Goal: Task Accomplishment & Management: Manage account settings

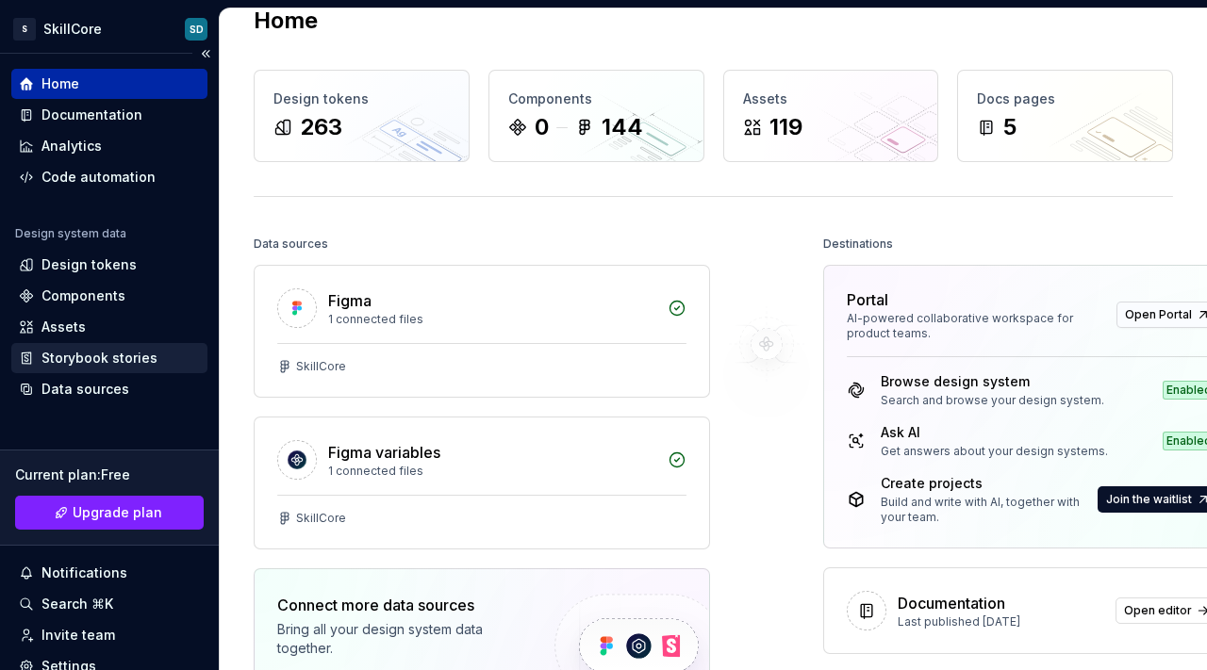
scroll to position [12, 0]
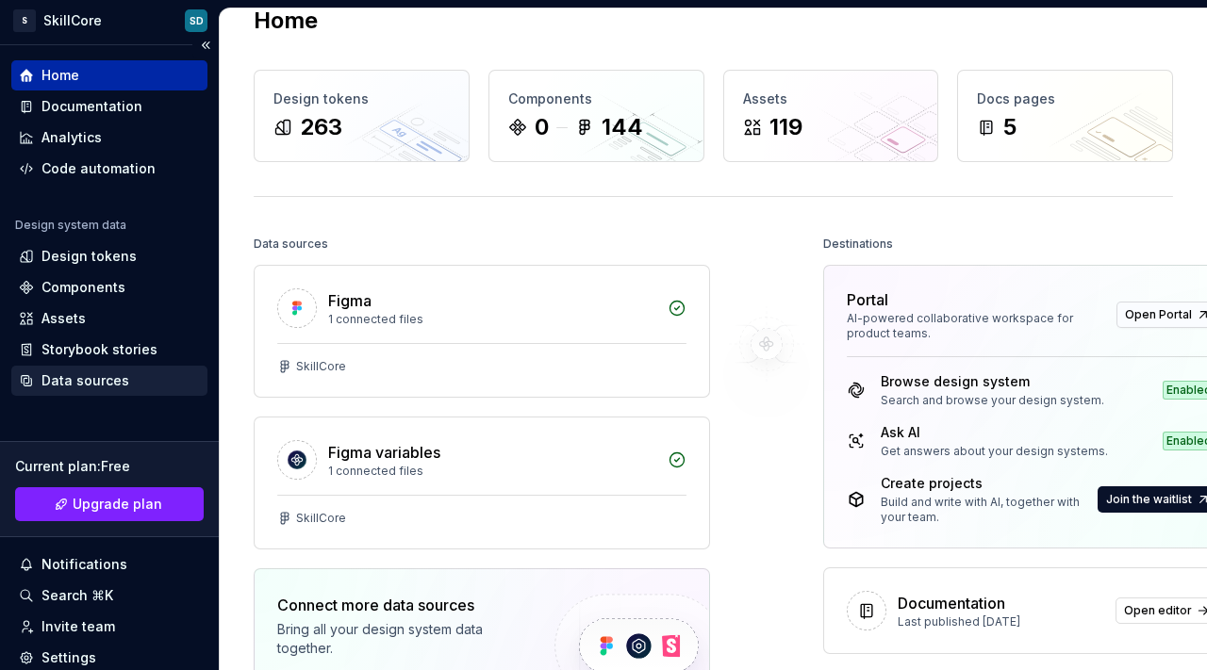
click at [82, 378] on div "Data sources" at bounding box center [85, 380] width 88 height 19
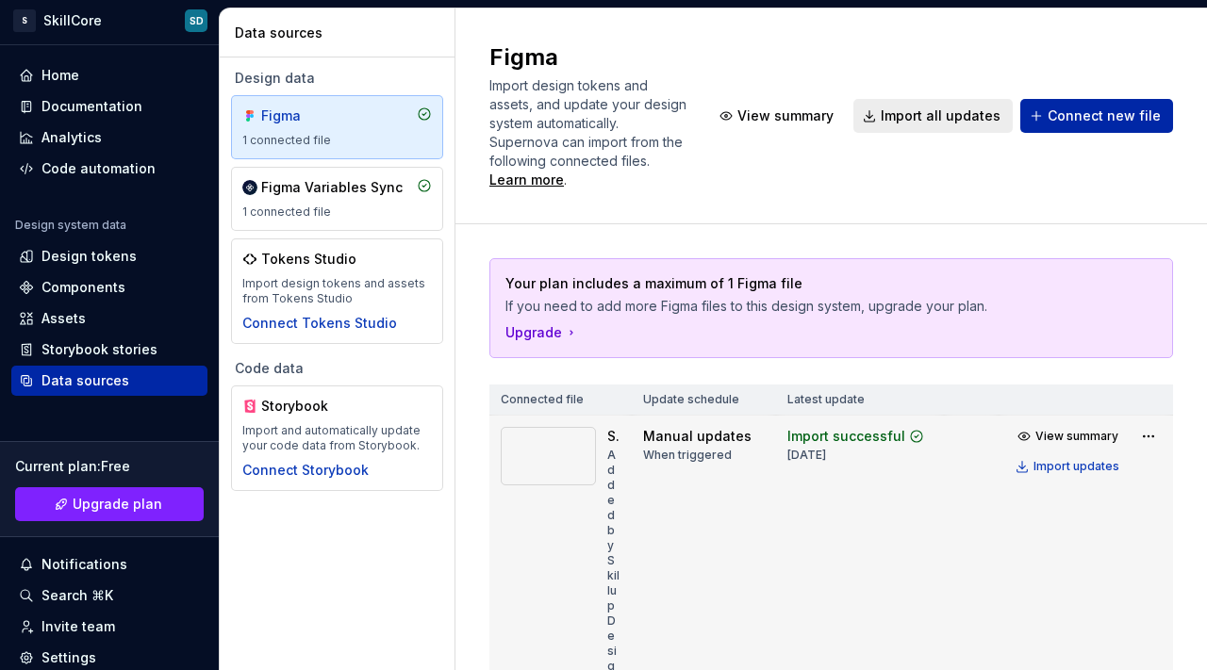
scroll to position [172, 0]
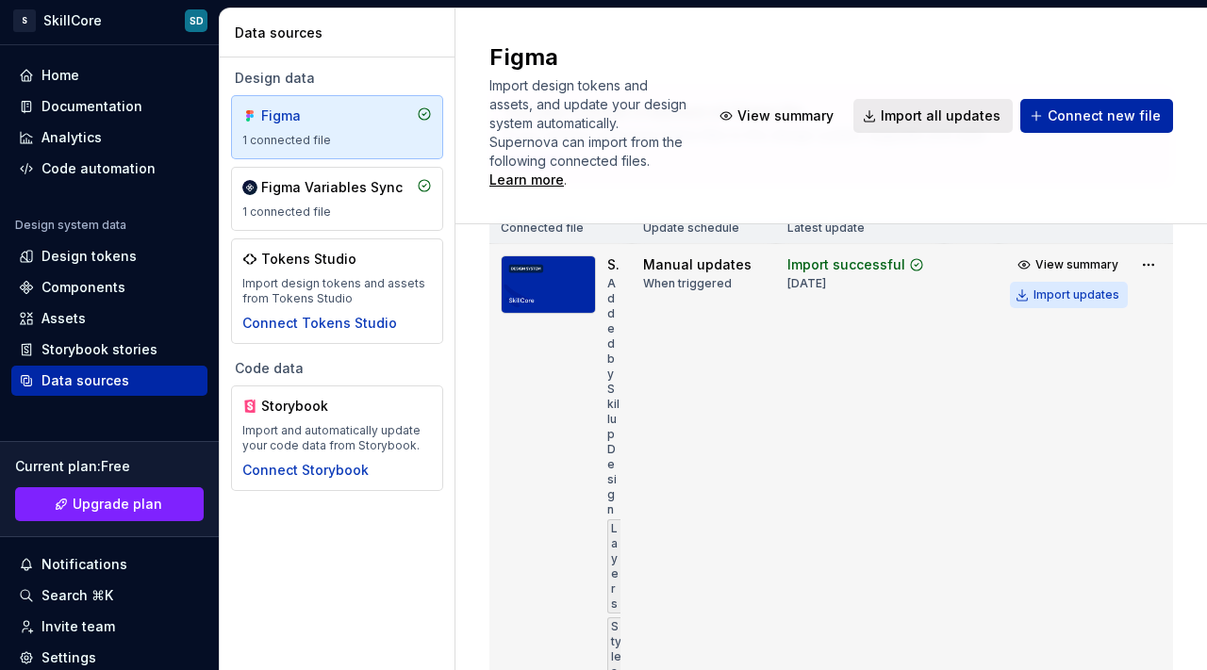
click at [1037, 297] on div "Import updates" at bounding box center [1076, 295] width 86 height 15
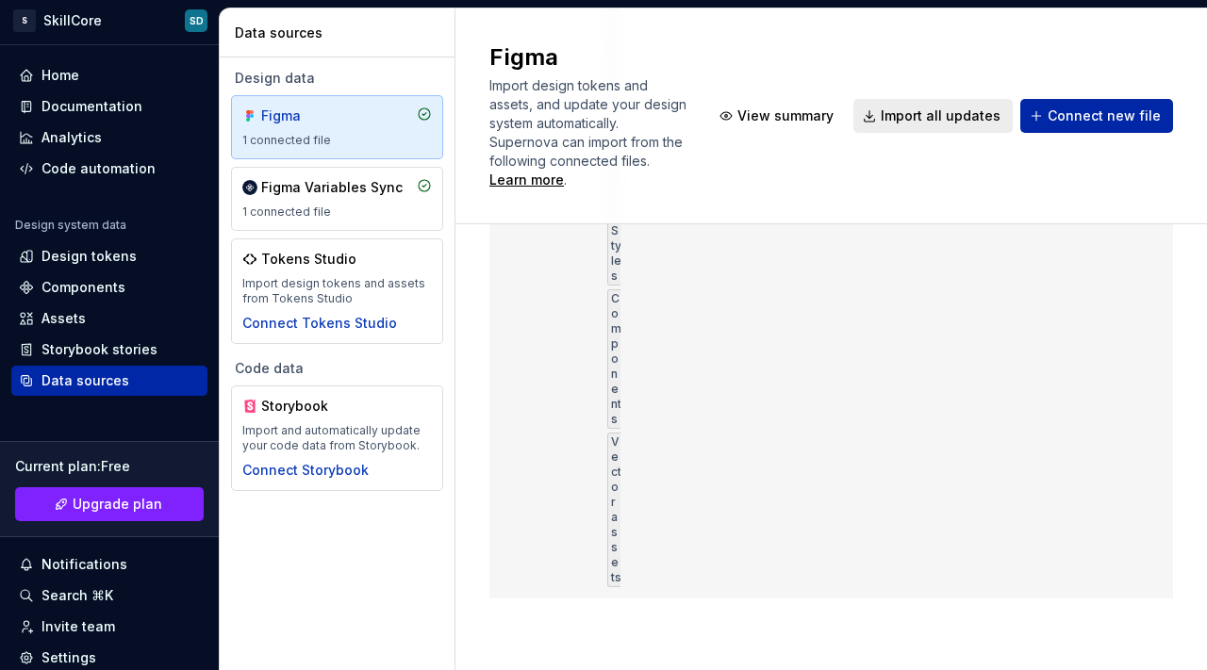
scroll to position [0, 0]
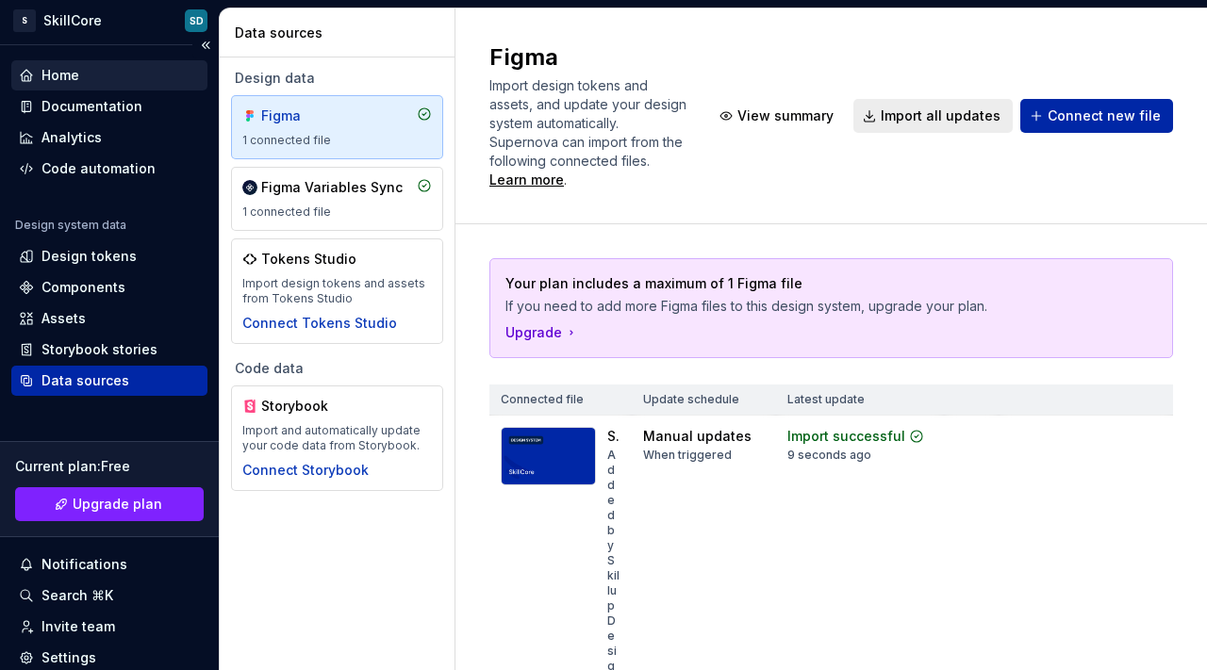
click at [77, 74] on div "Home" at bounding box center [60, 75] width 38 height 19
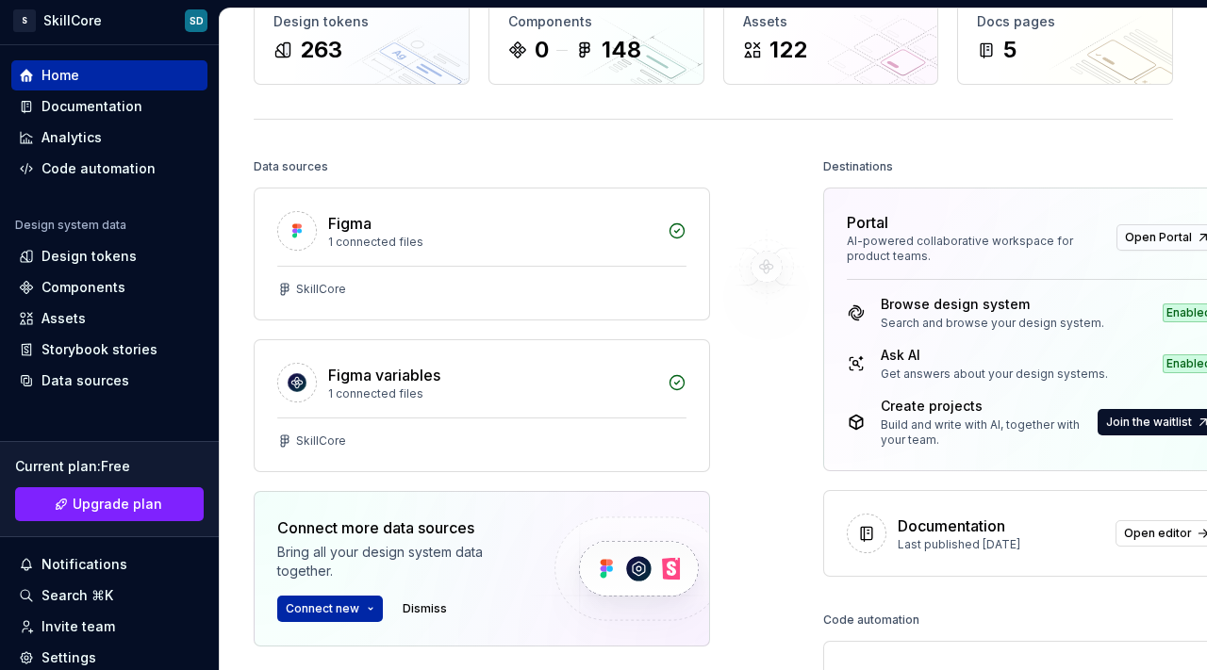
scroll to position [118, 0]
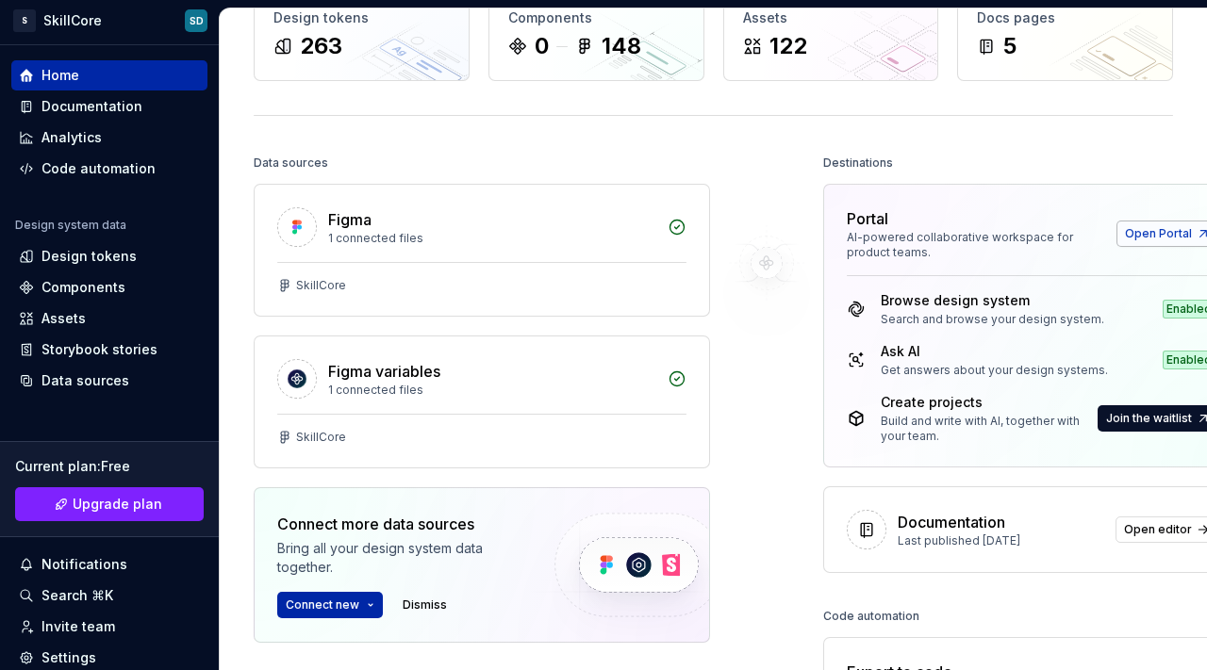
click at [1131, 238] on span "Open Portal" at bounding box center [1158, 233] width 67 height 15
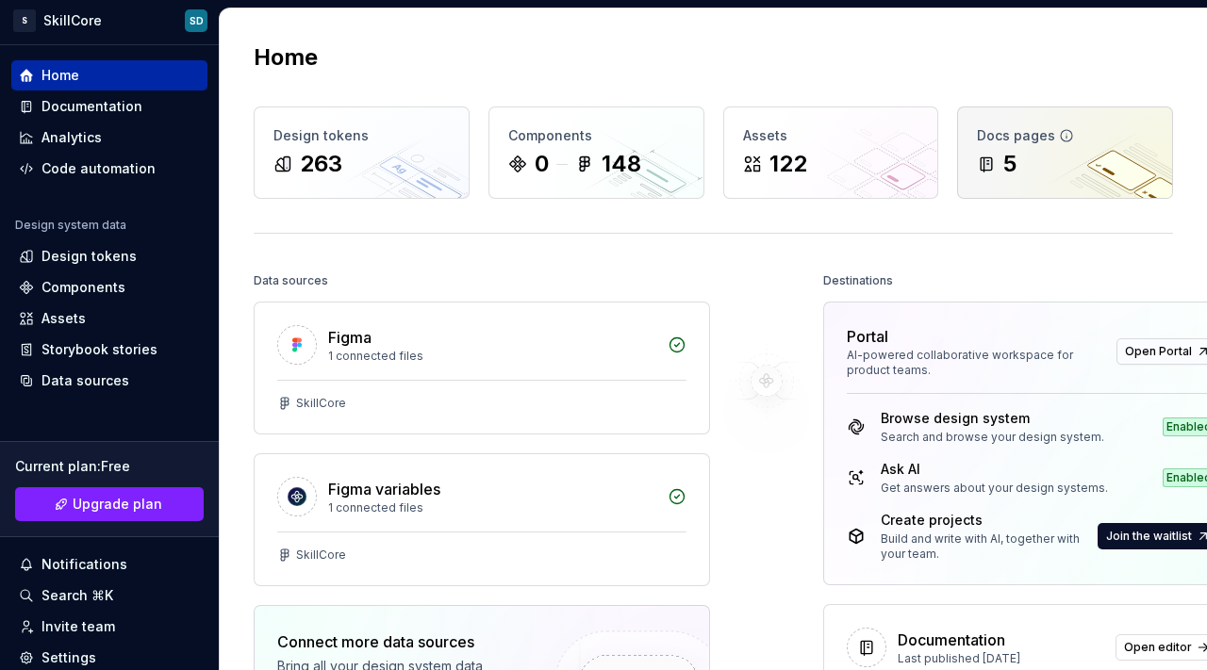
click at [1012, 166] on div "5" at bounding box center [1065, 164] width 176 height 30
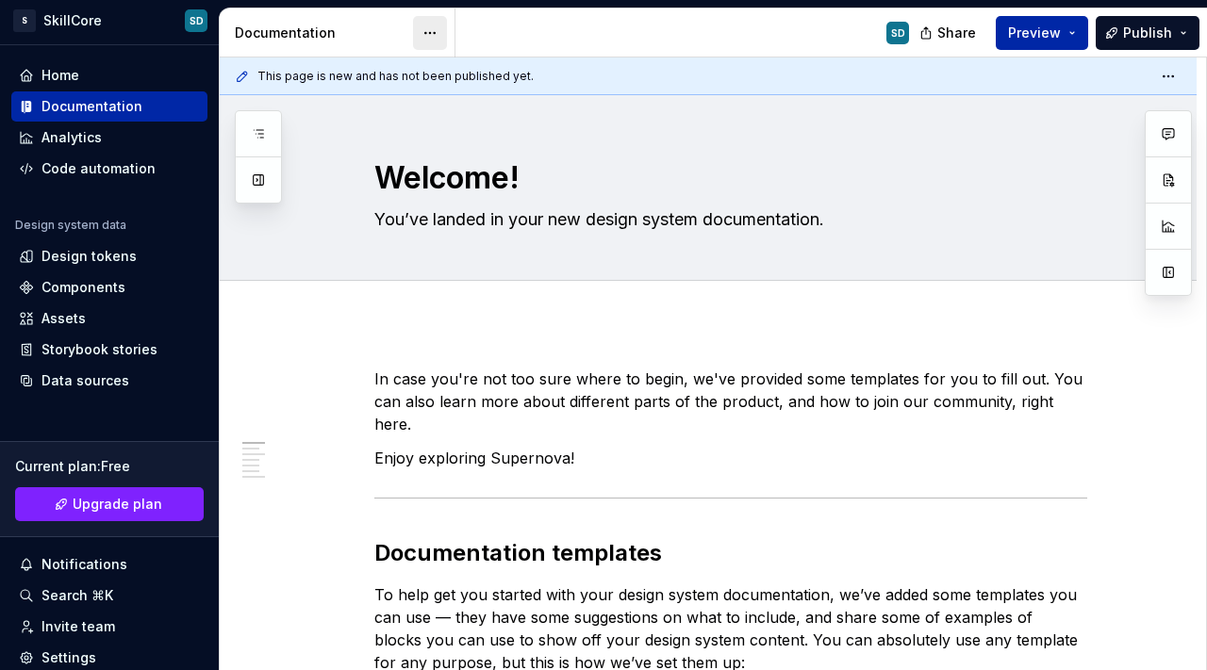
click at [430, 33] on html "S SkillCore SD Home Documentation Analytics Code automation Design system data …" at bounding box center [603, 335] width 1207 height 670
click at [154, 101] on div "Documentation" at bounding box center [109, 106] width 181 height 19
click at [1163, 73] on html "S SkillCore SD Home Documentation Analytics Code automation Design system data …" at bounding box center [603, 335] width 1207 height 670
click at [621, 75] on html "S SkillCore SD Home Documentation Analytics Code automation Design system data …" at bounding box center [603, 335] width 1207 height 670
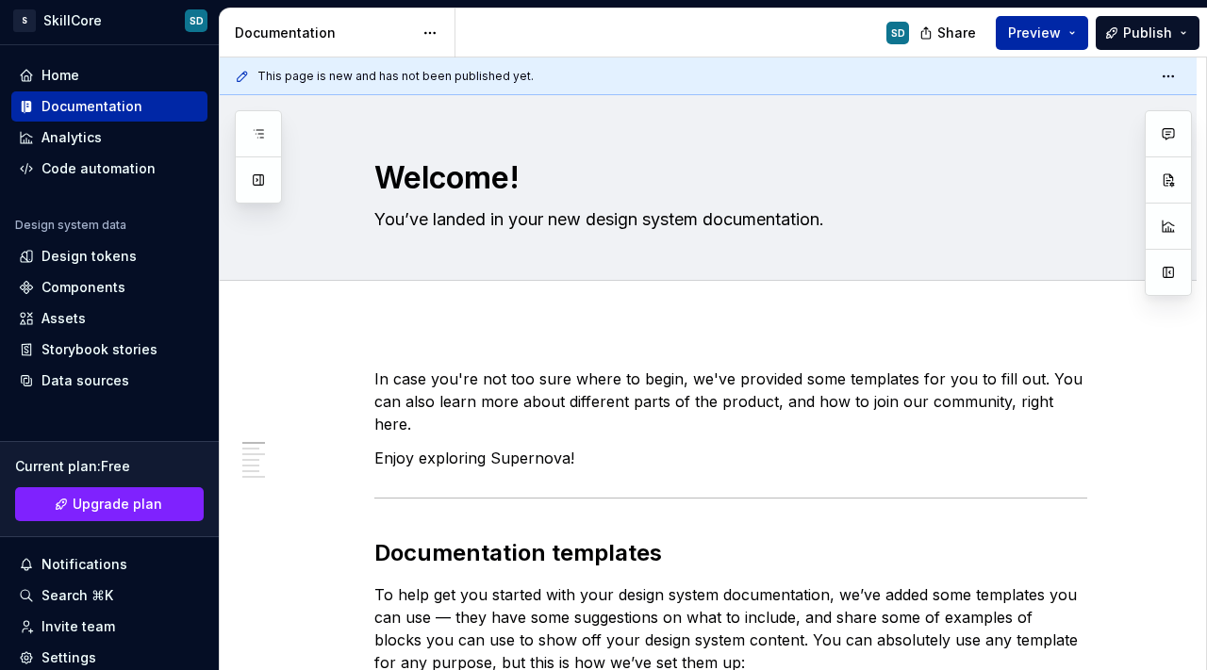
click at [244, 79] on icon at bounding box center [242, 76] width 15 height 15
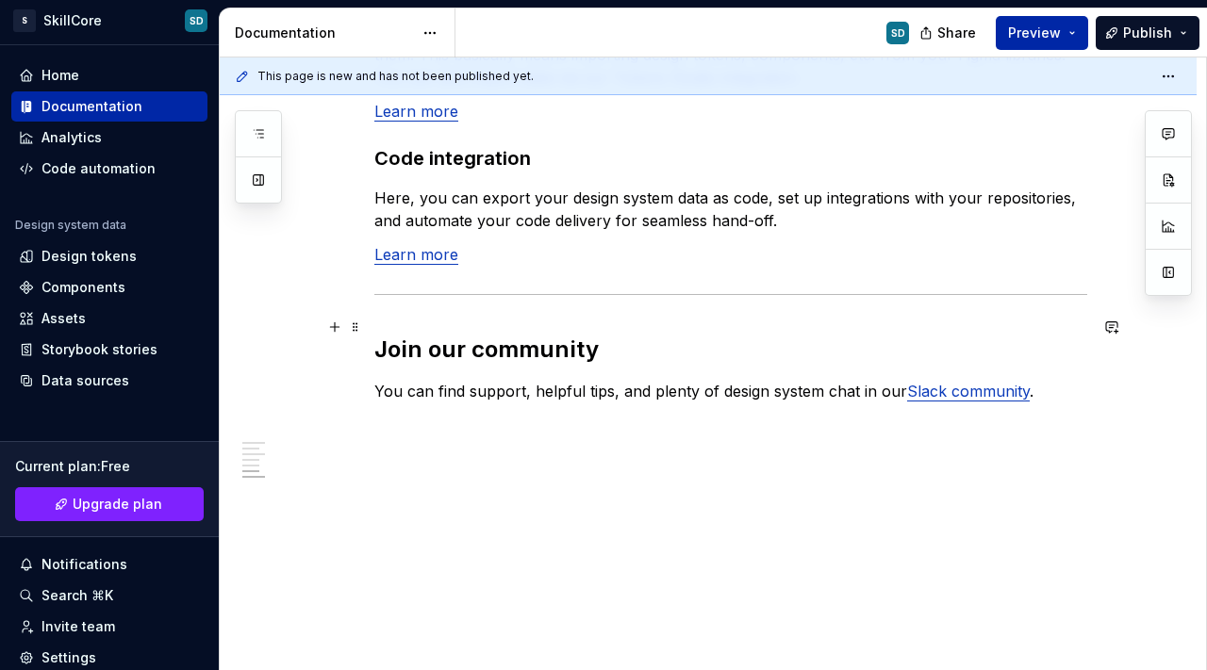
scroll to position [1062, 0]
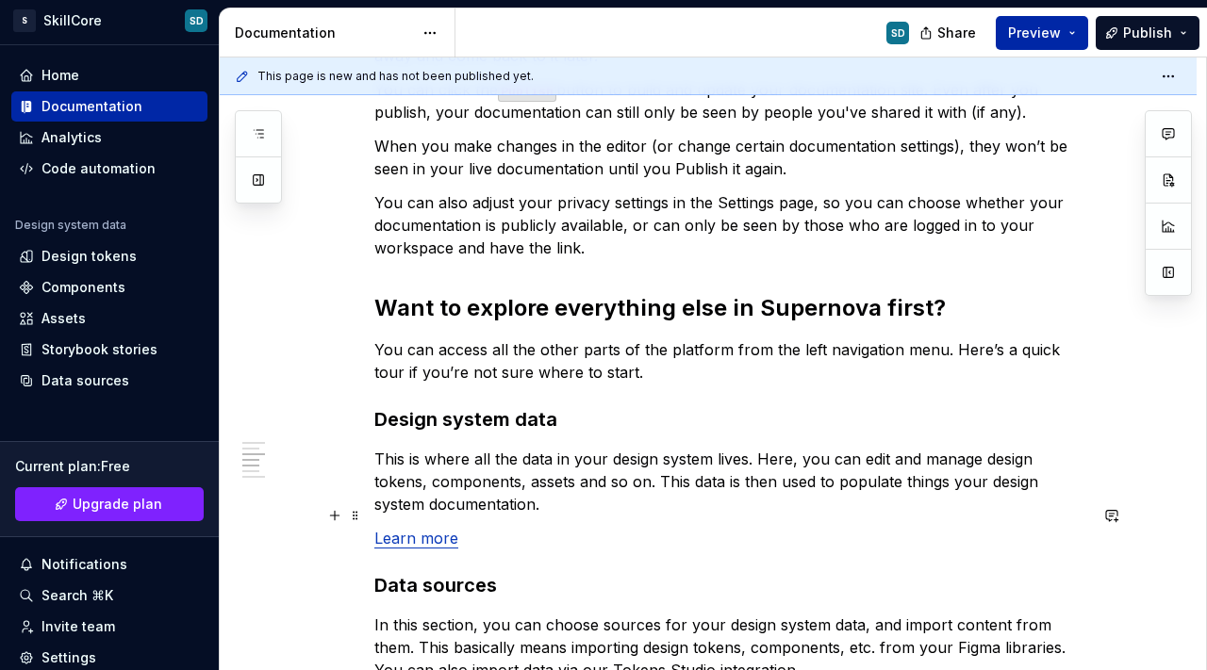
click at [444, 529] on link "Learn more" at bounding box center [416, 538] width 84 height 19
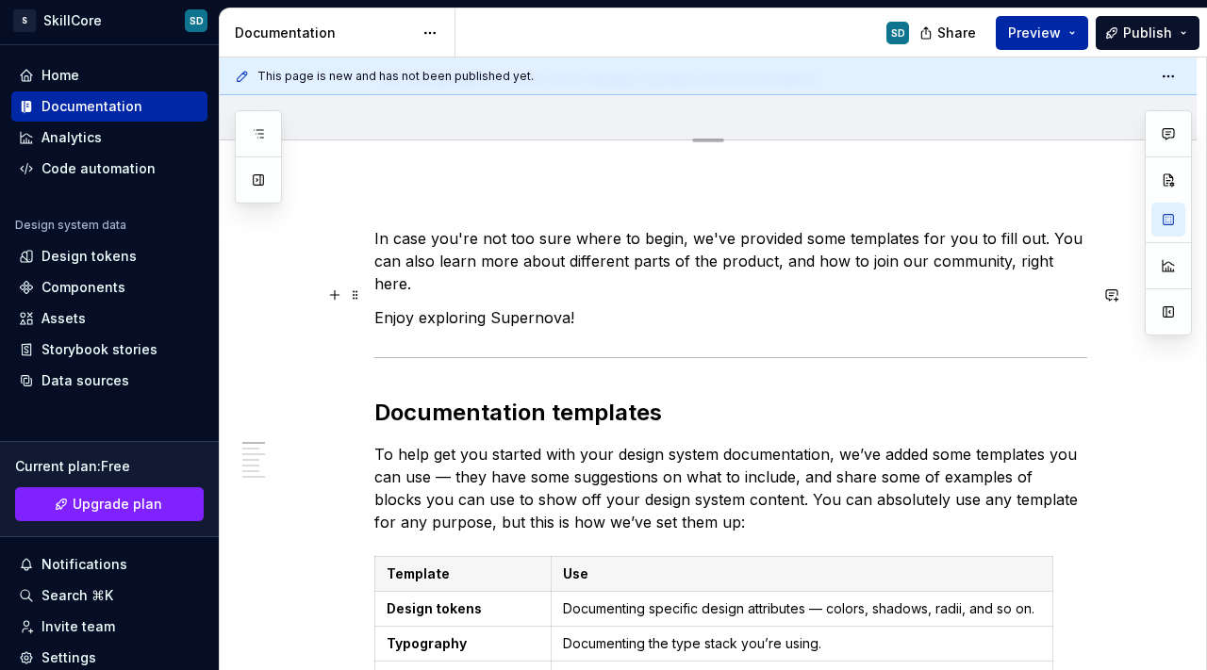
scroll to position [0, 0]
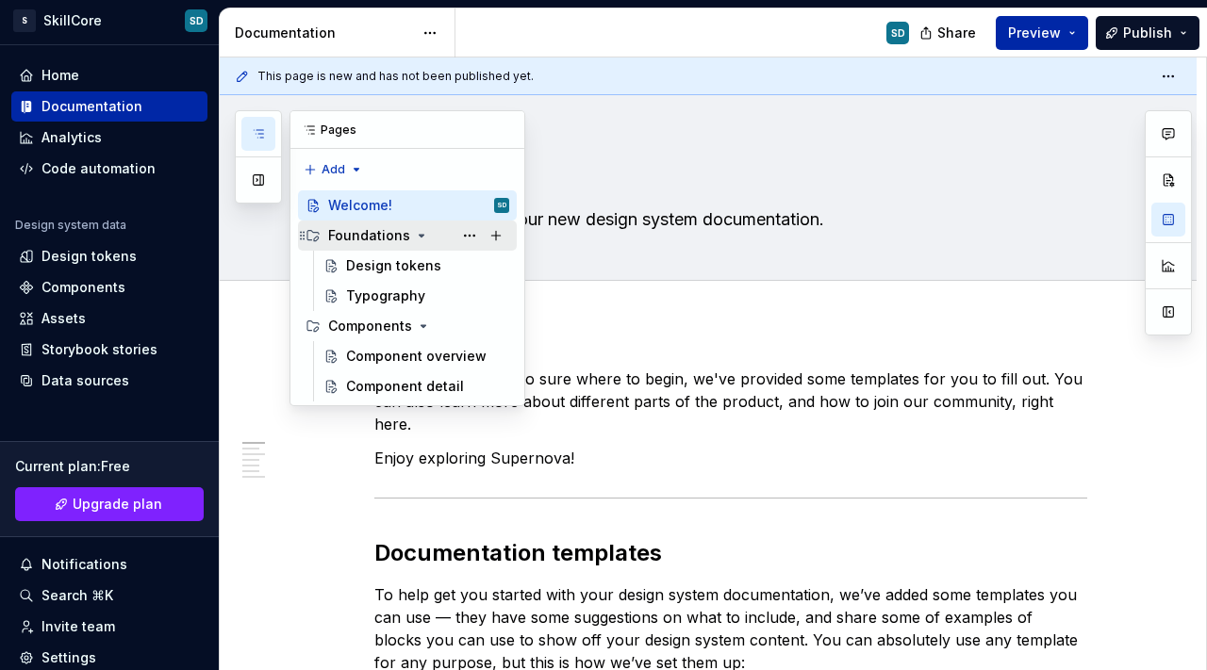
click at [361, 234] on div "Foundations" at bounding box center [369, 235] width 82 height 19
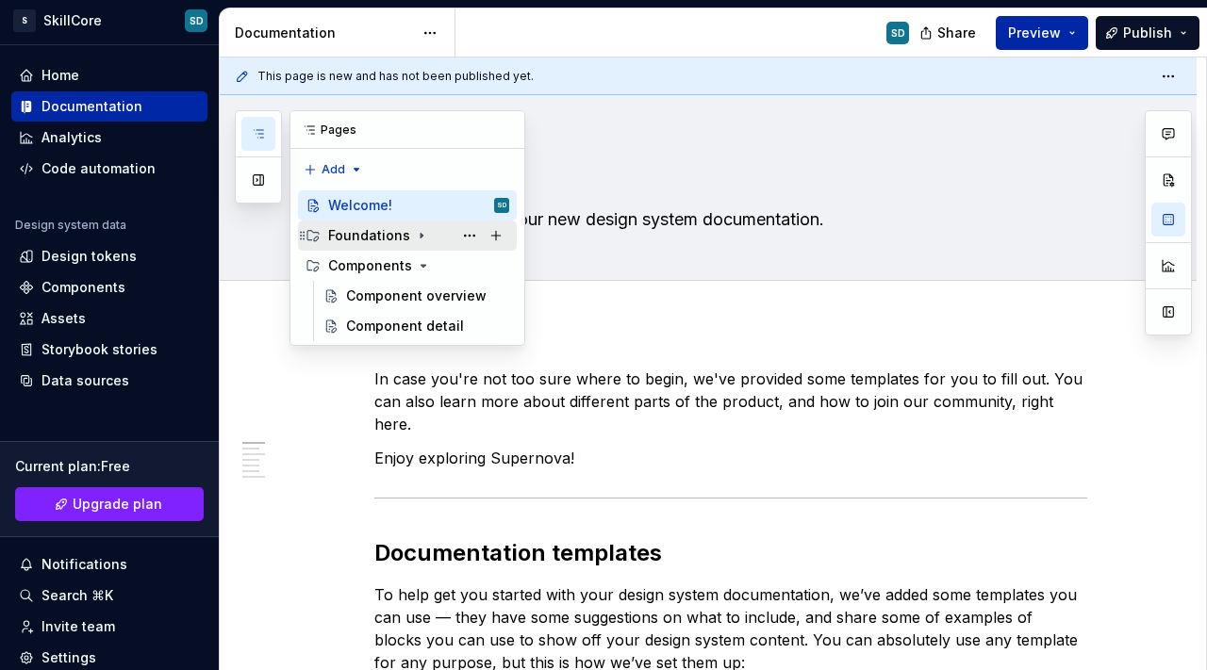
click at [361, 237] on div "Foundations" at bounding box center [369, 235] width 82 height 19
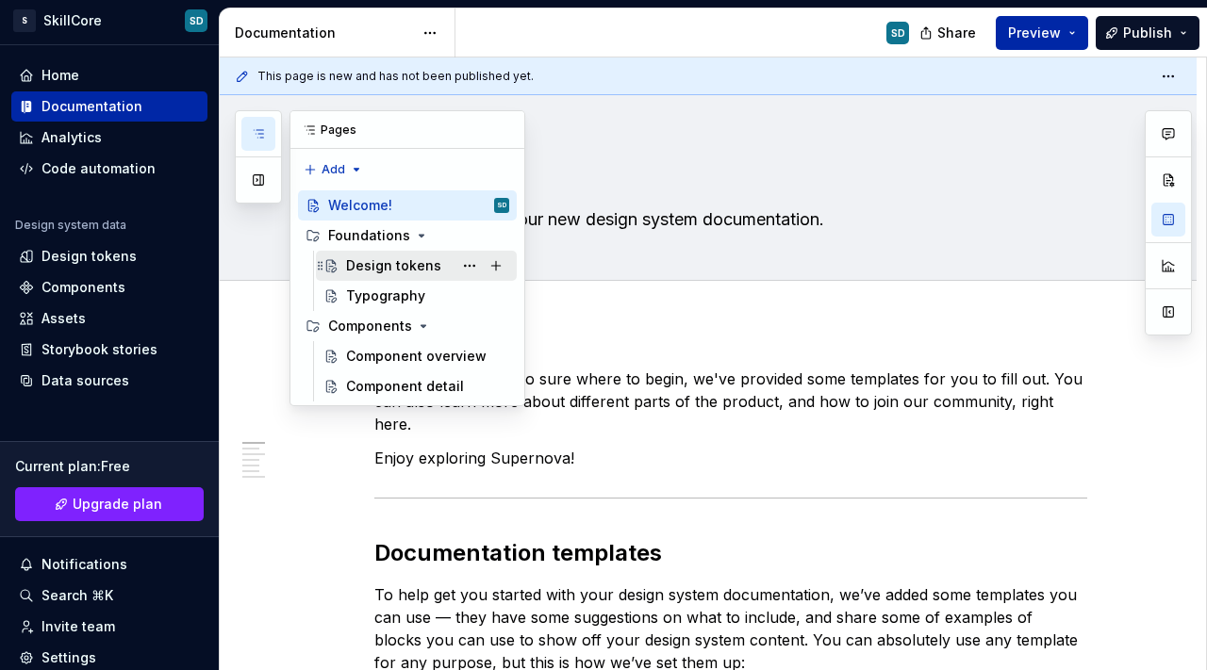
click at [364, 262] on div "Design tokens" at bounding box center [393, 265] width 95 height 19
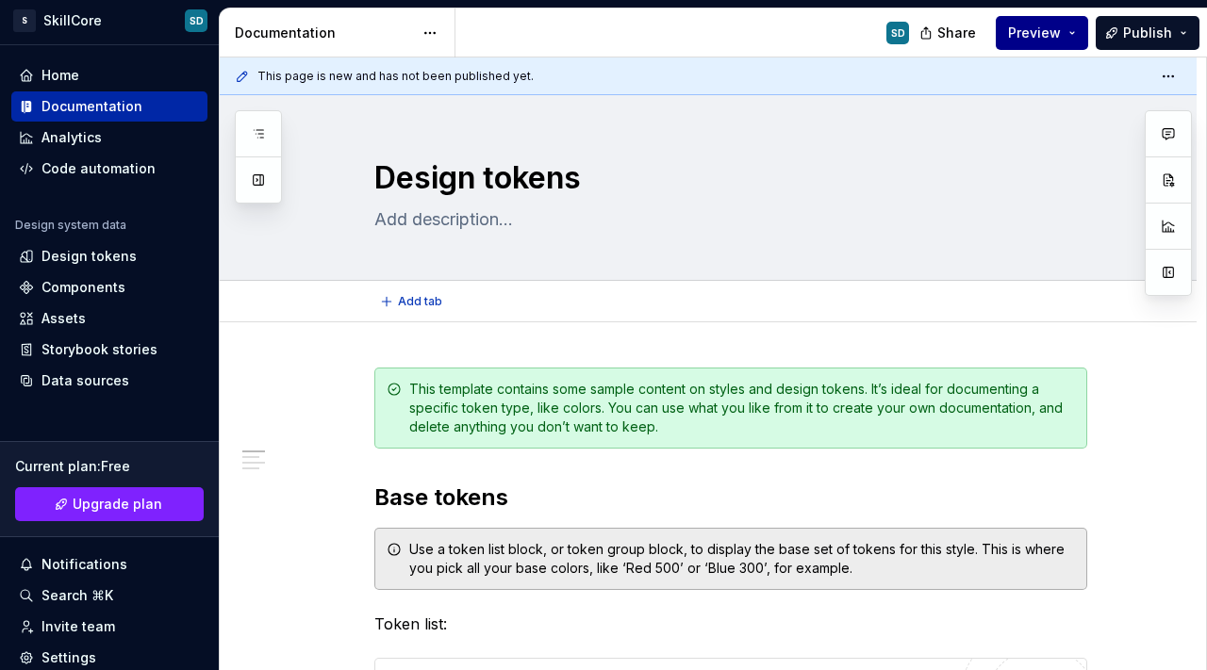
type textarea "*"
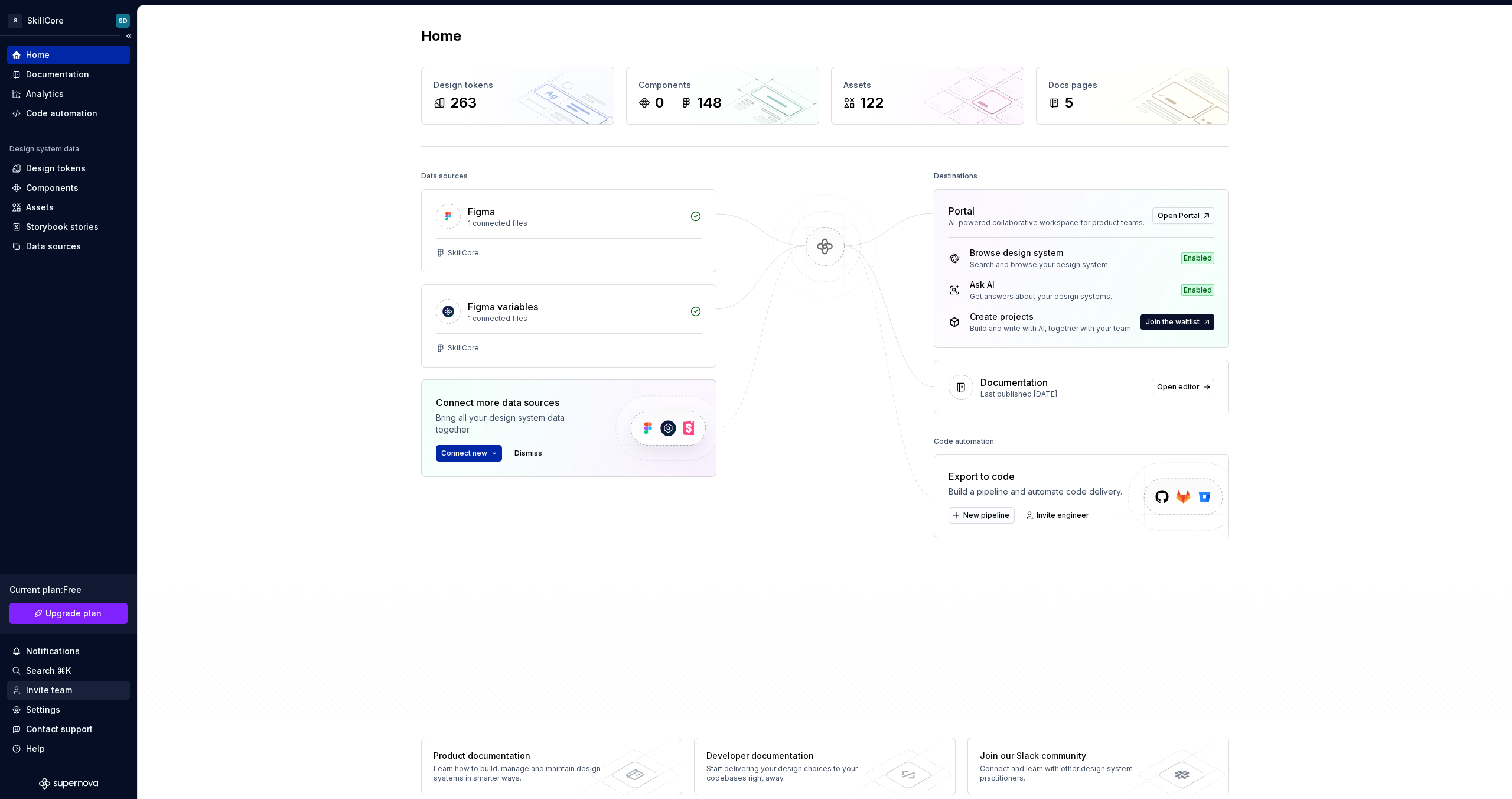
click at [47, 697] on div "Invite team" at bounding box center [68, 690] width 123 height 19
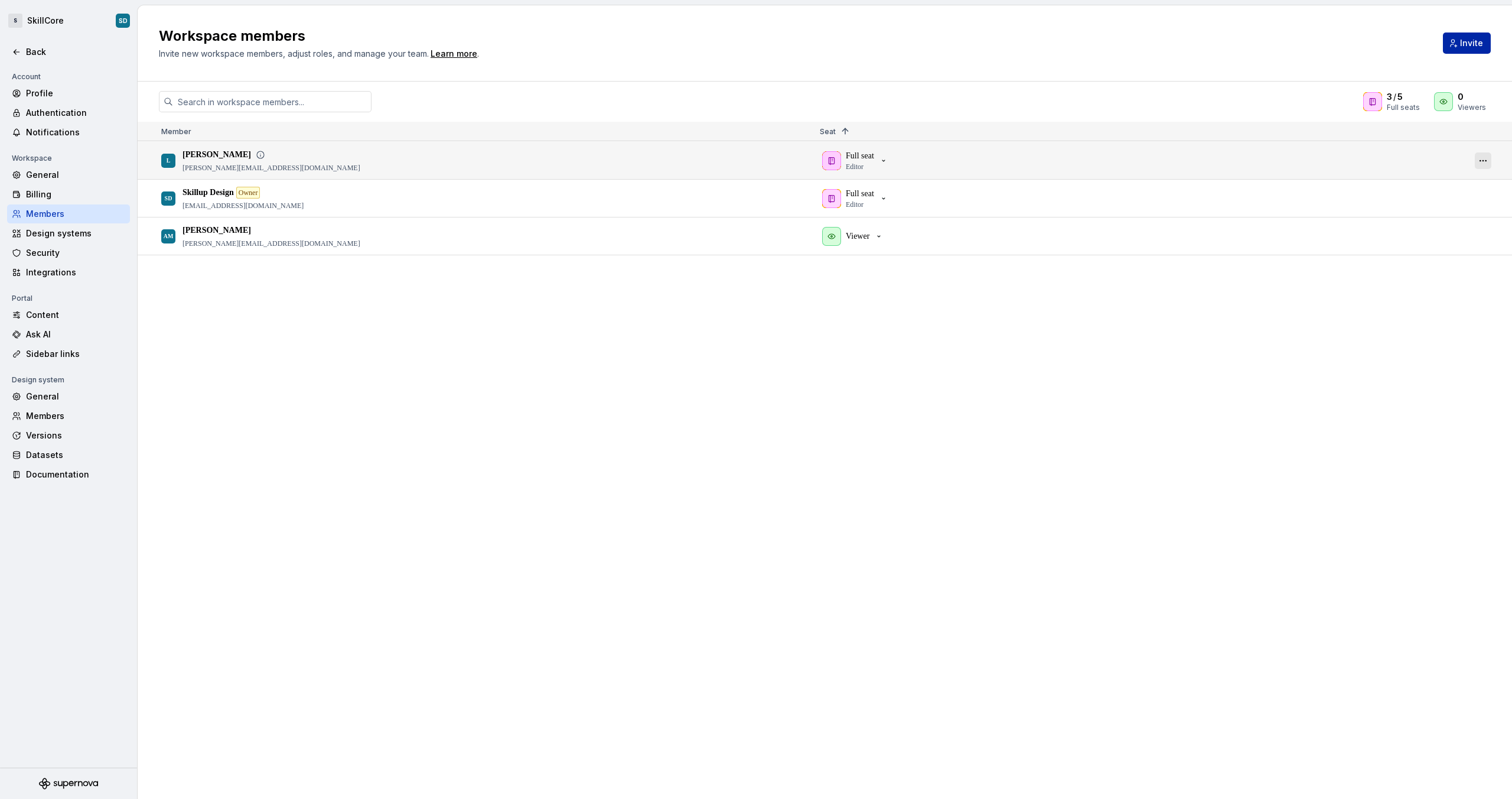
click at [1489, 161] on button "button" at bounding box center [1483, 160] width 16 height 16
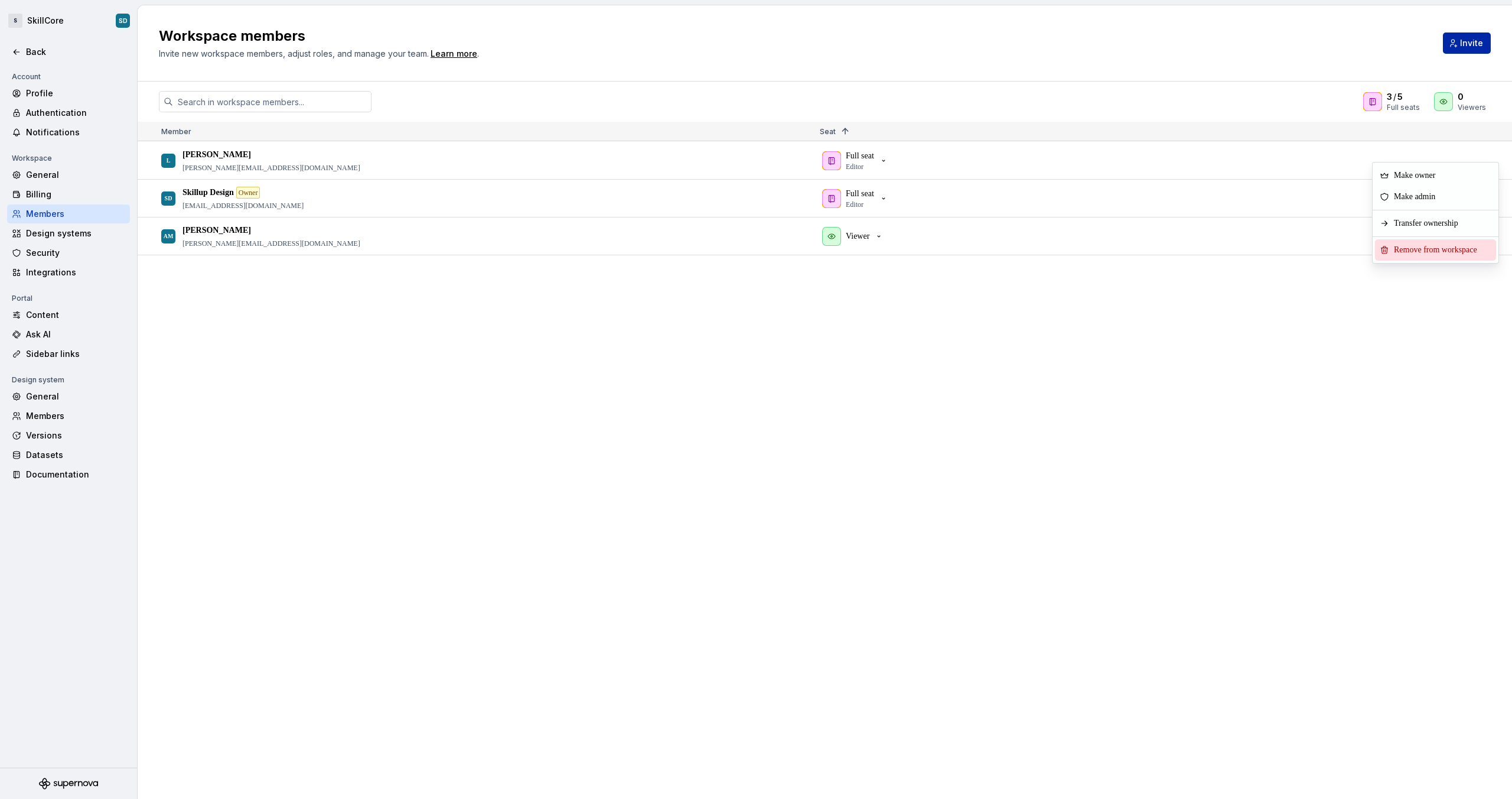
click at [1439, 247] on span "Remove from workspace" at bounding box center [1437, 250] width 98 height 21
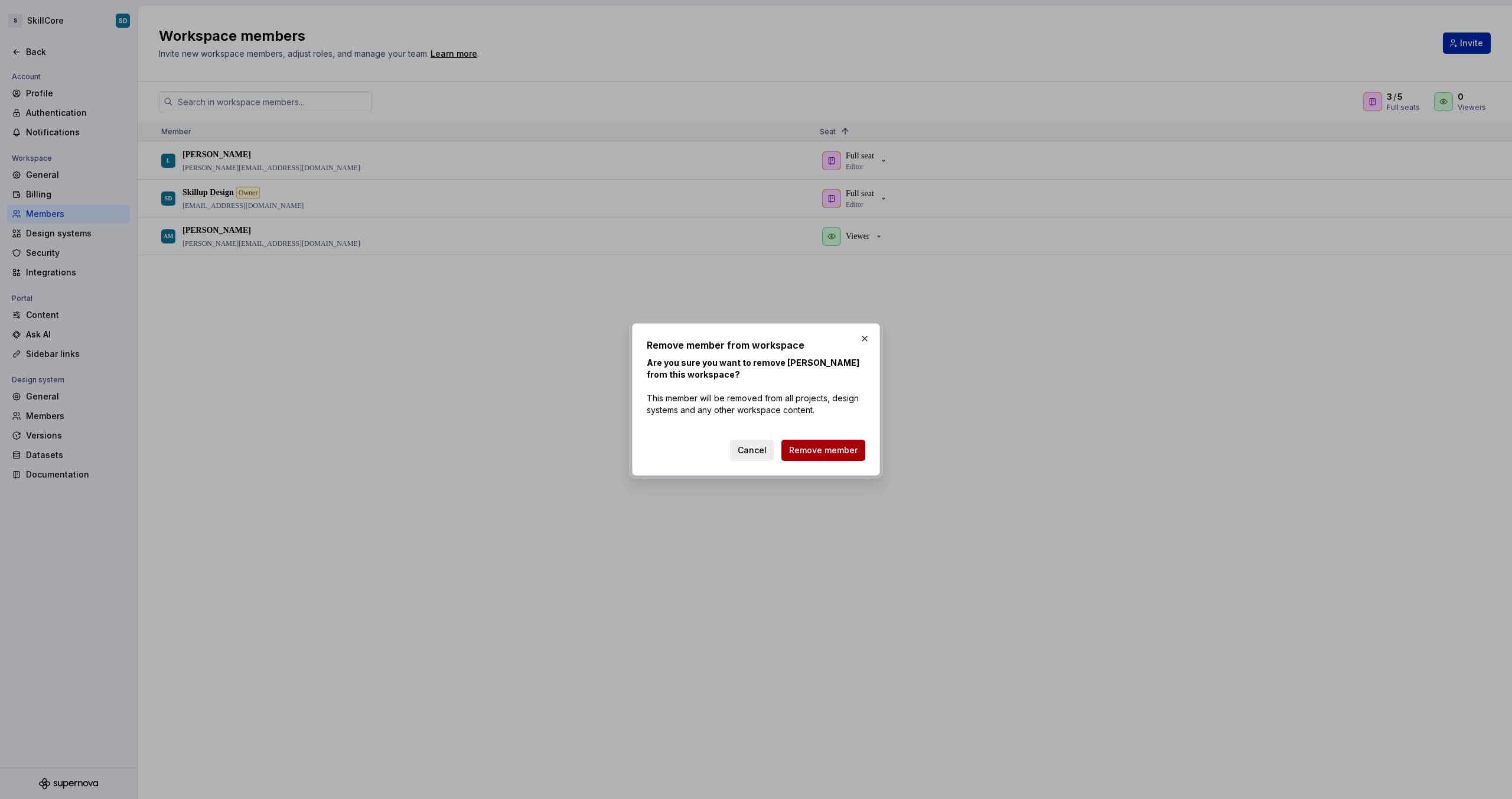
click at [815, 448] on span "Remove member" at bounding box center [823, 450] width 68 height 12
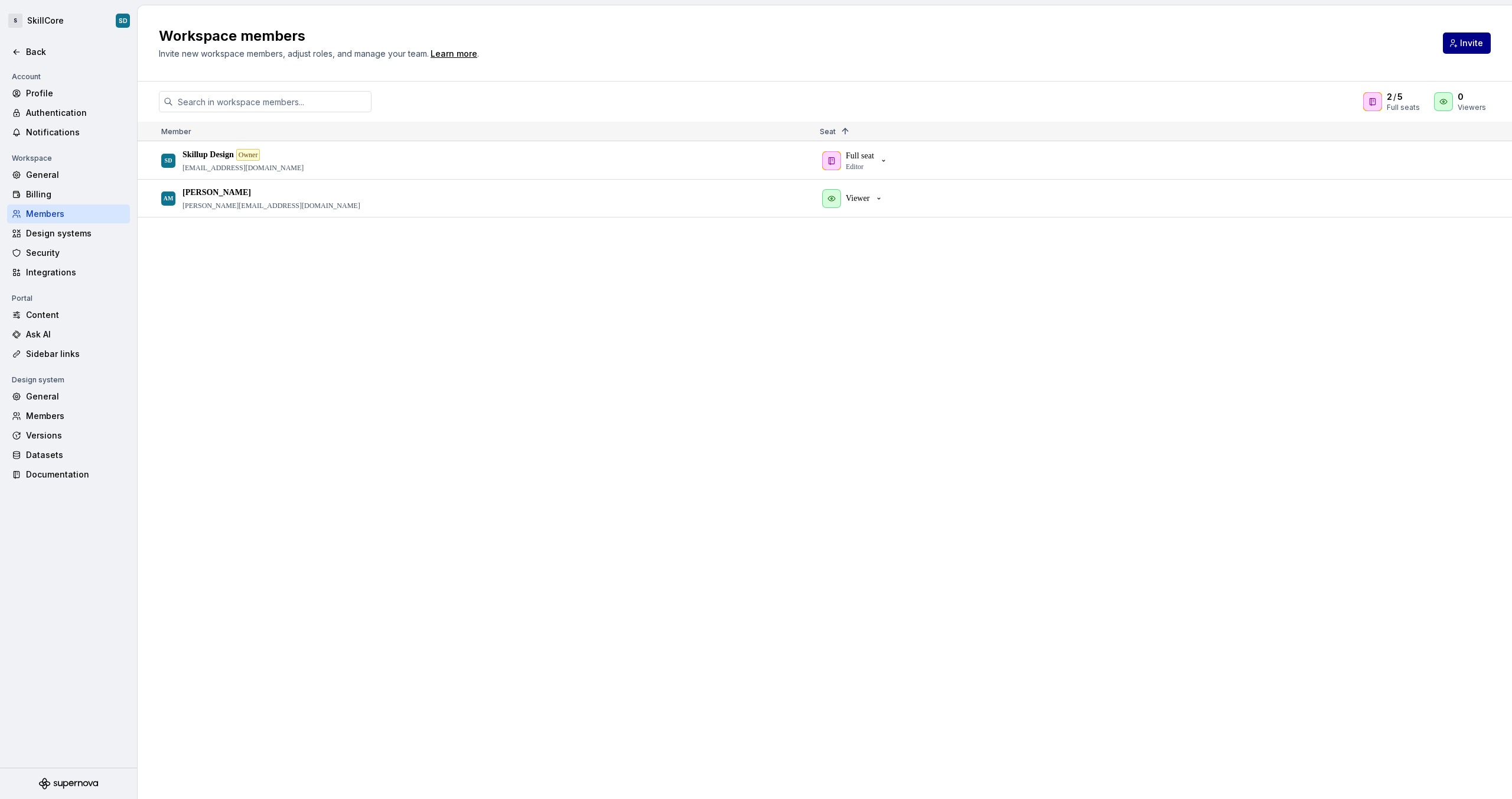
click at [1471, 40] on span "Invite" at bounding box center [1471, 43] width 23 height 12
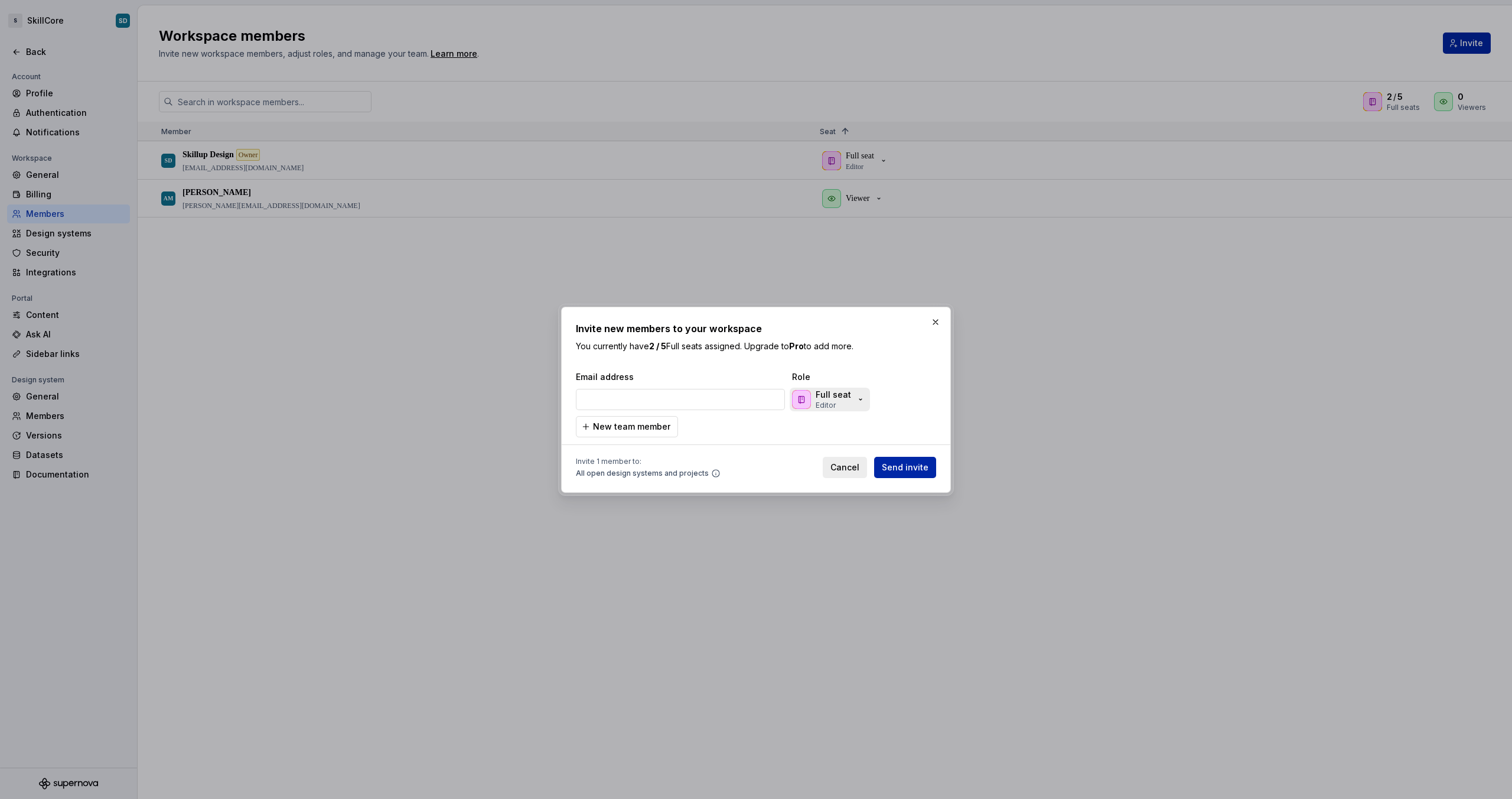
type input "[PERSON_NAME][EMAIL_ADDRESS][DOMAIN_NAME]"
click at [856, 397] on icon "button" at bounding box center [860, 399] width 9 height 9
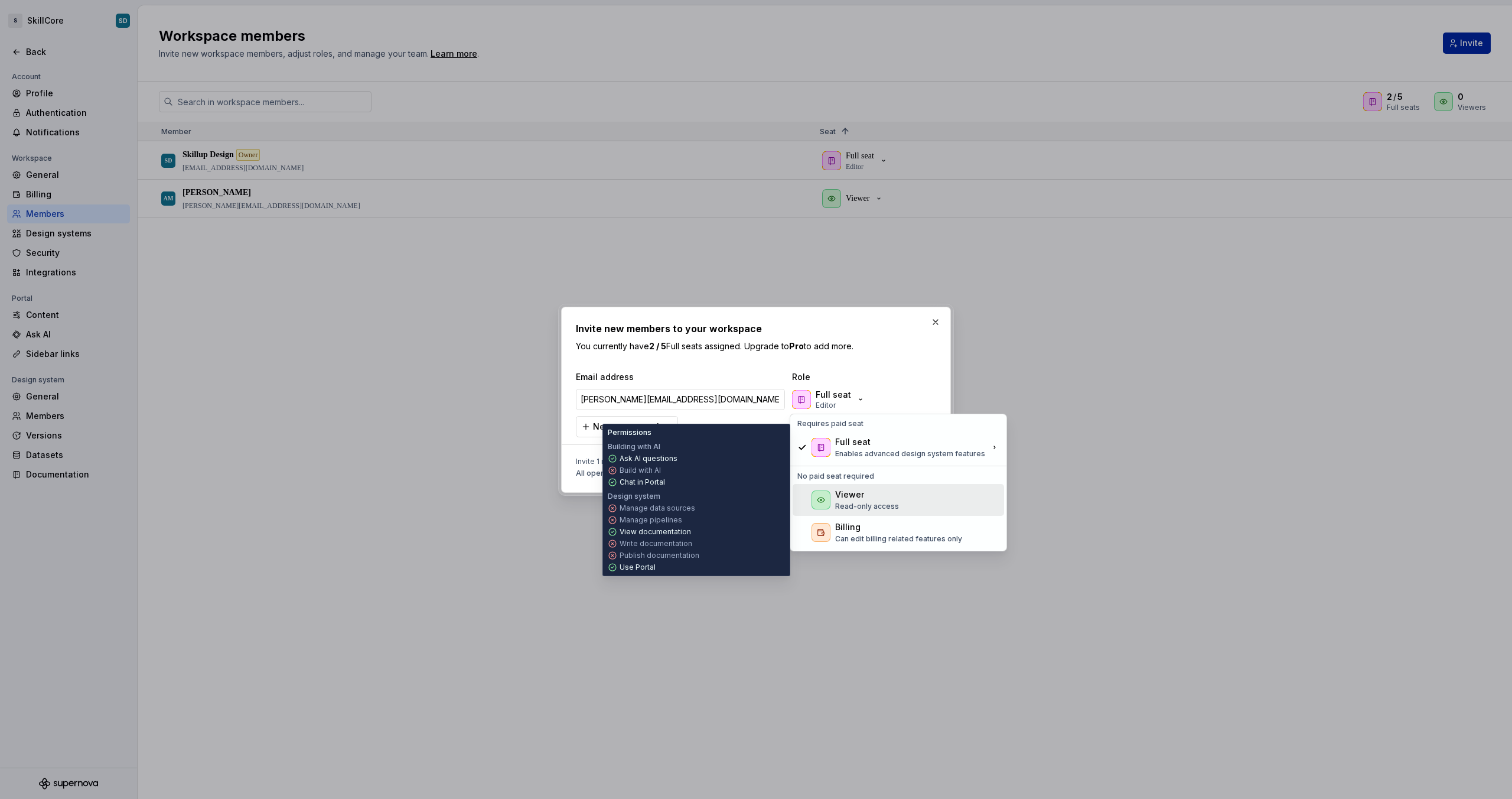
click at [845, 498] on div "Viewer" at bounding box center [849, 494] width 29 height 12
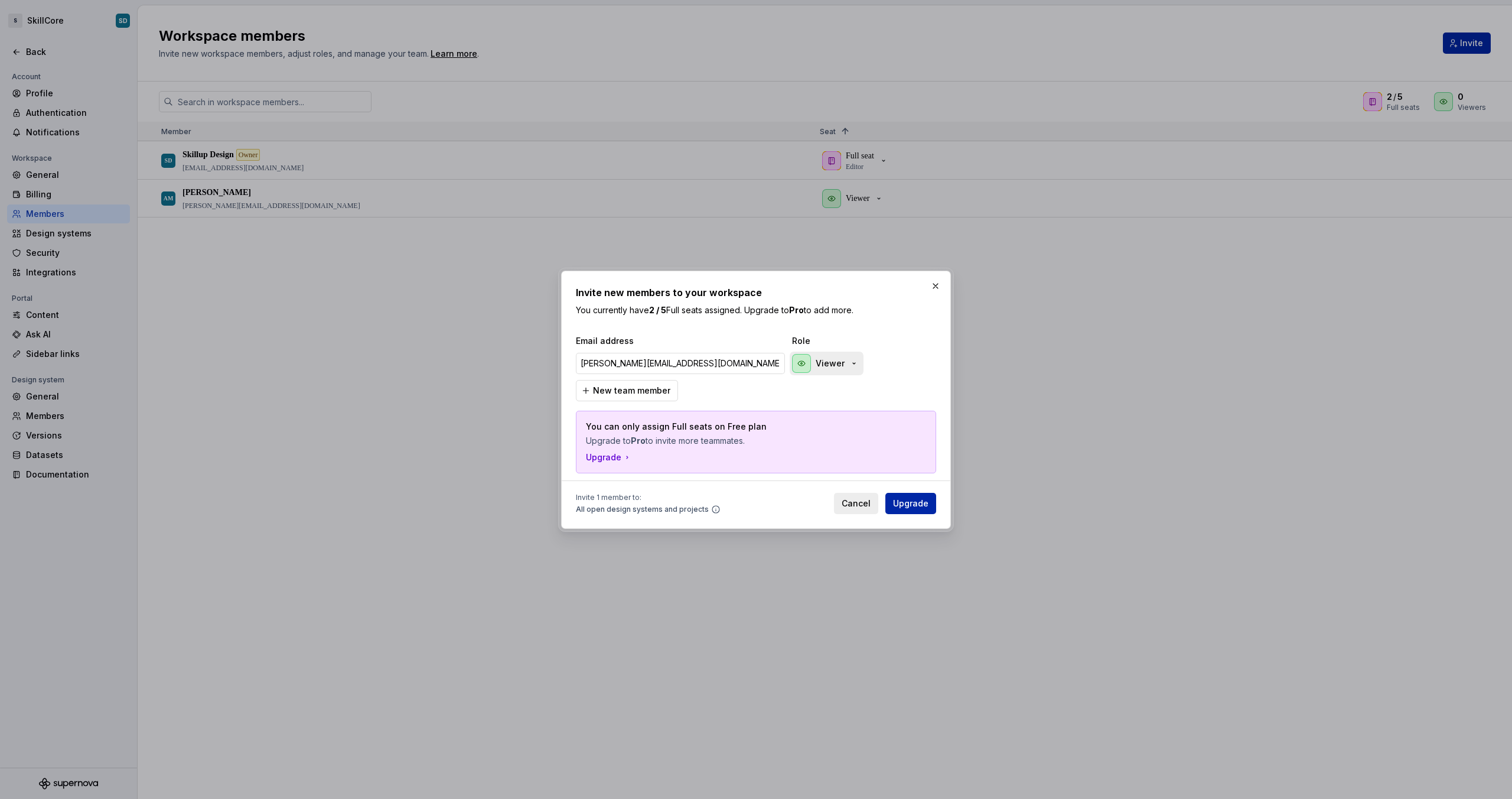
click at [839, 365] on p "Viewer" at bounding box center [830, 363] width 29 height 12
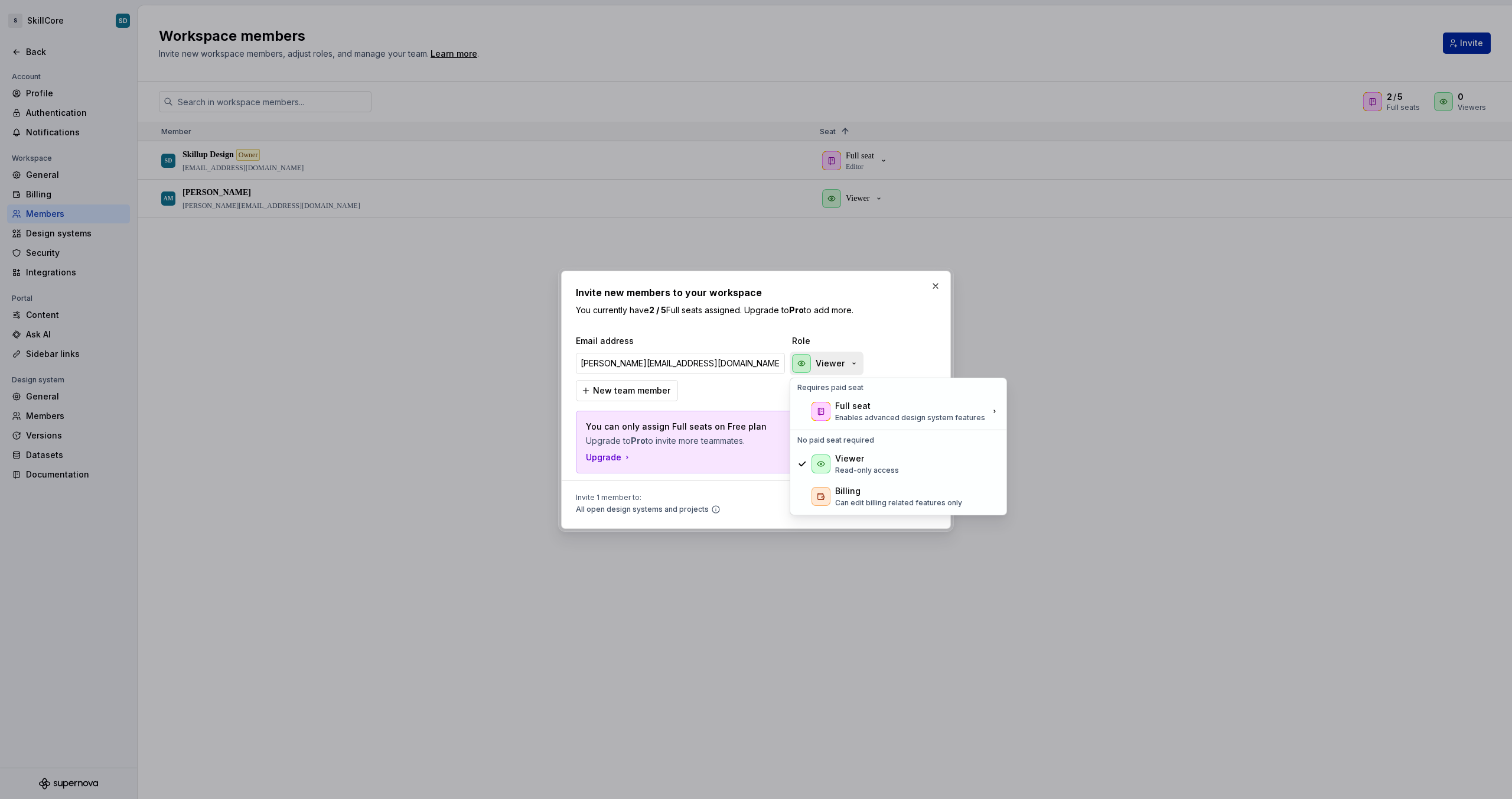
click at [839, 365] on p "Viewer" at bounding box center [830, 363] width 29 height 12
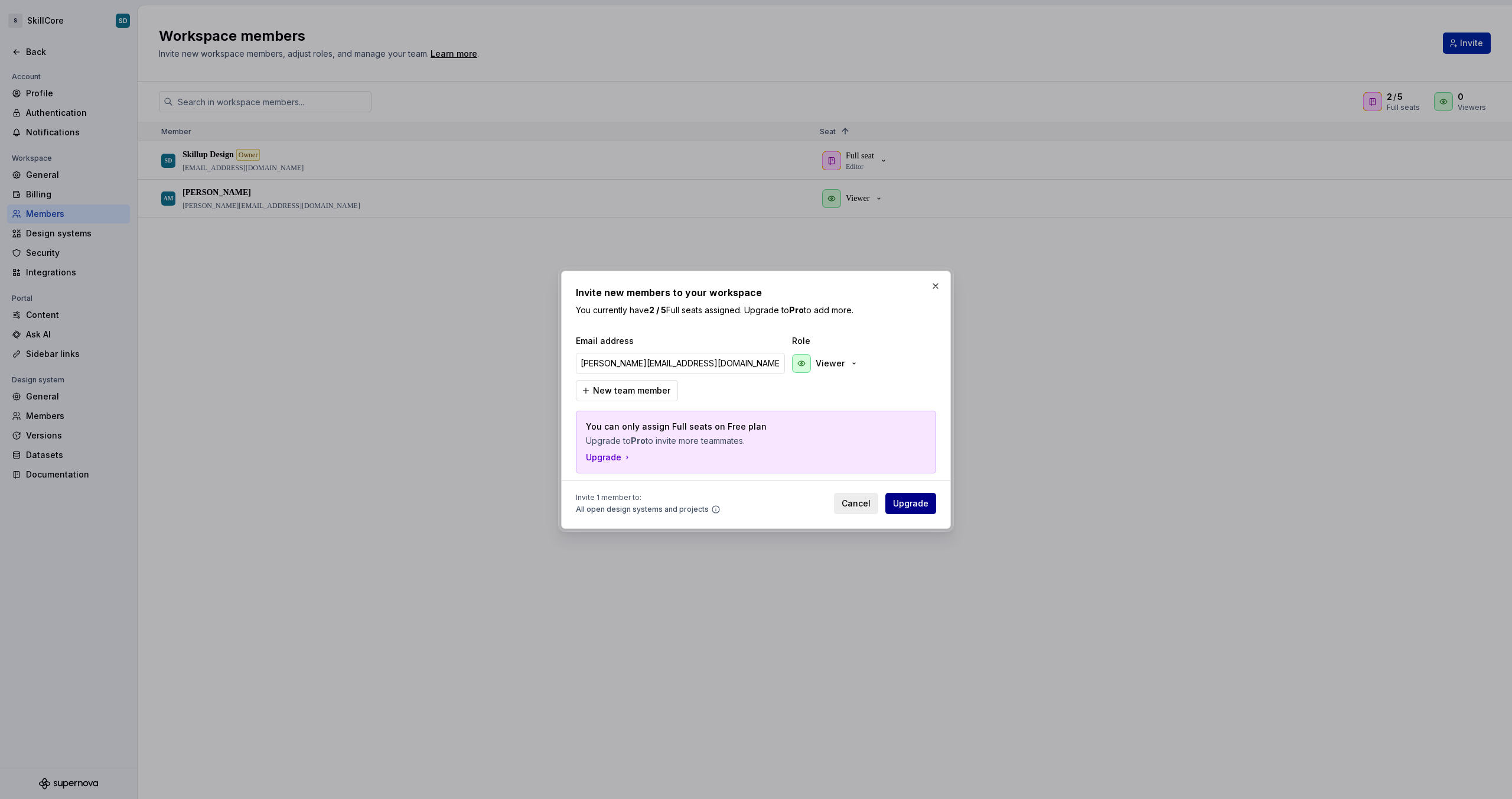
click at [919, 506] on span "Upgrade" at bounding box center [911, 503] width 36 height 12
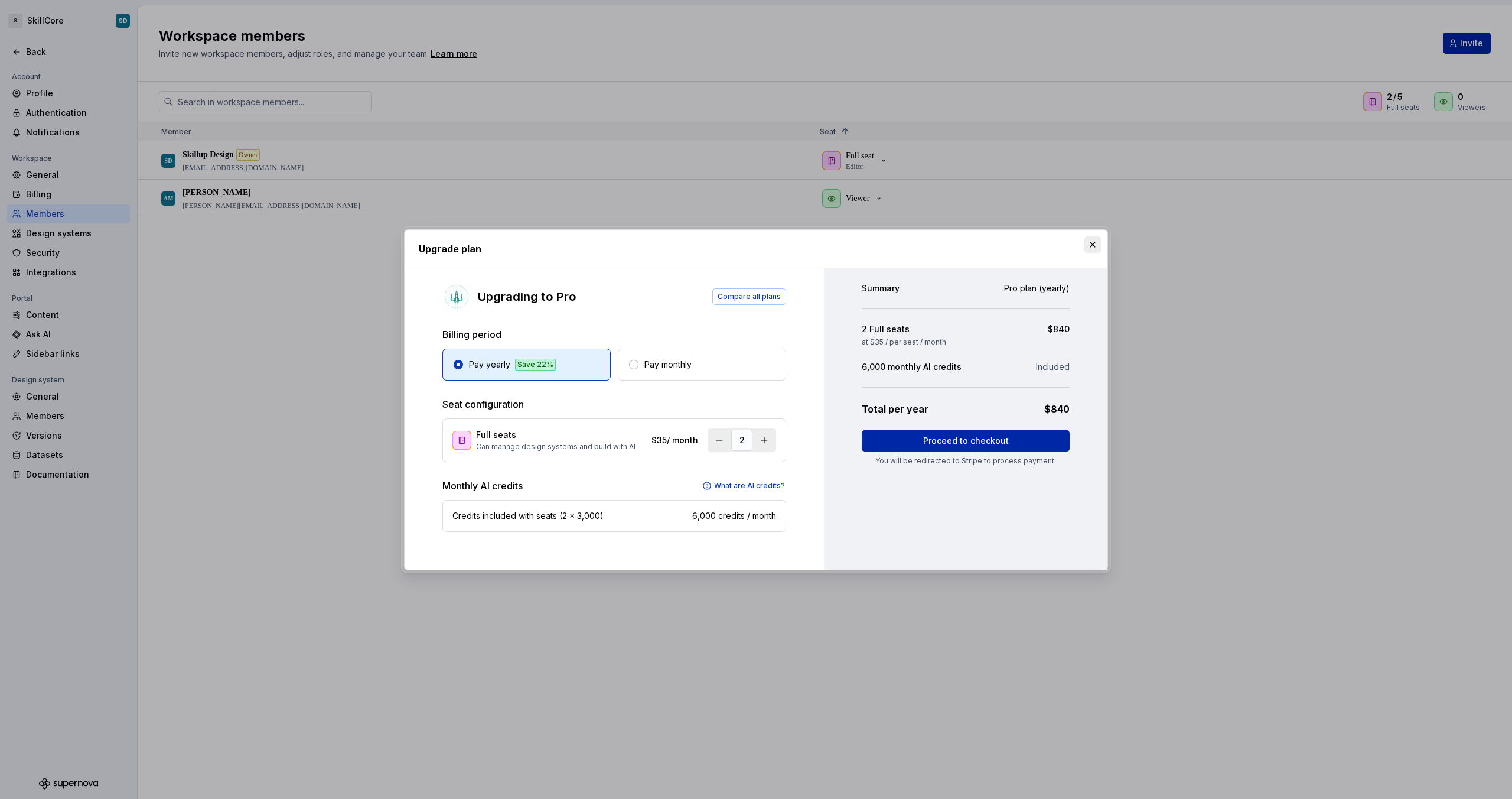
click at [1089, 243] on button "button" at bounding box center [1092, 244] width 16 height 16
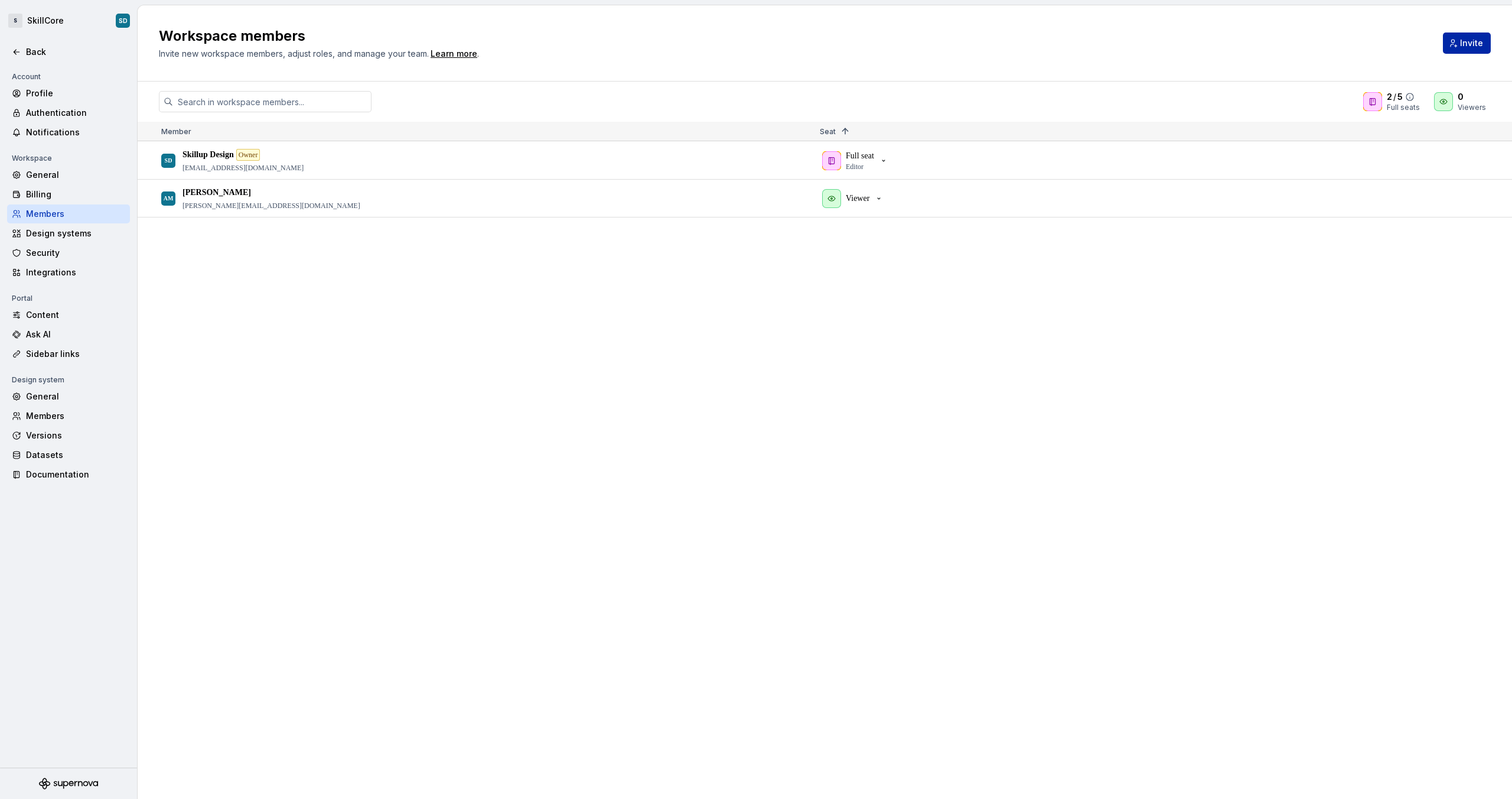
click at [1380, 102] on div at bounding box center [1372, 102] width 19 height 19
click at [1413, 97] on icon at bounding box center [1409, 97] width 7 height 7
click at [1368, 100] on div at bounding box center [1372, 102] width 19 height 19
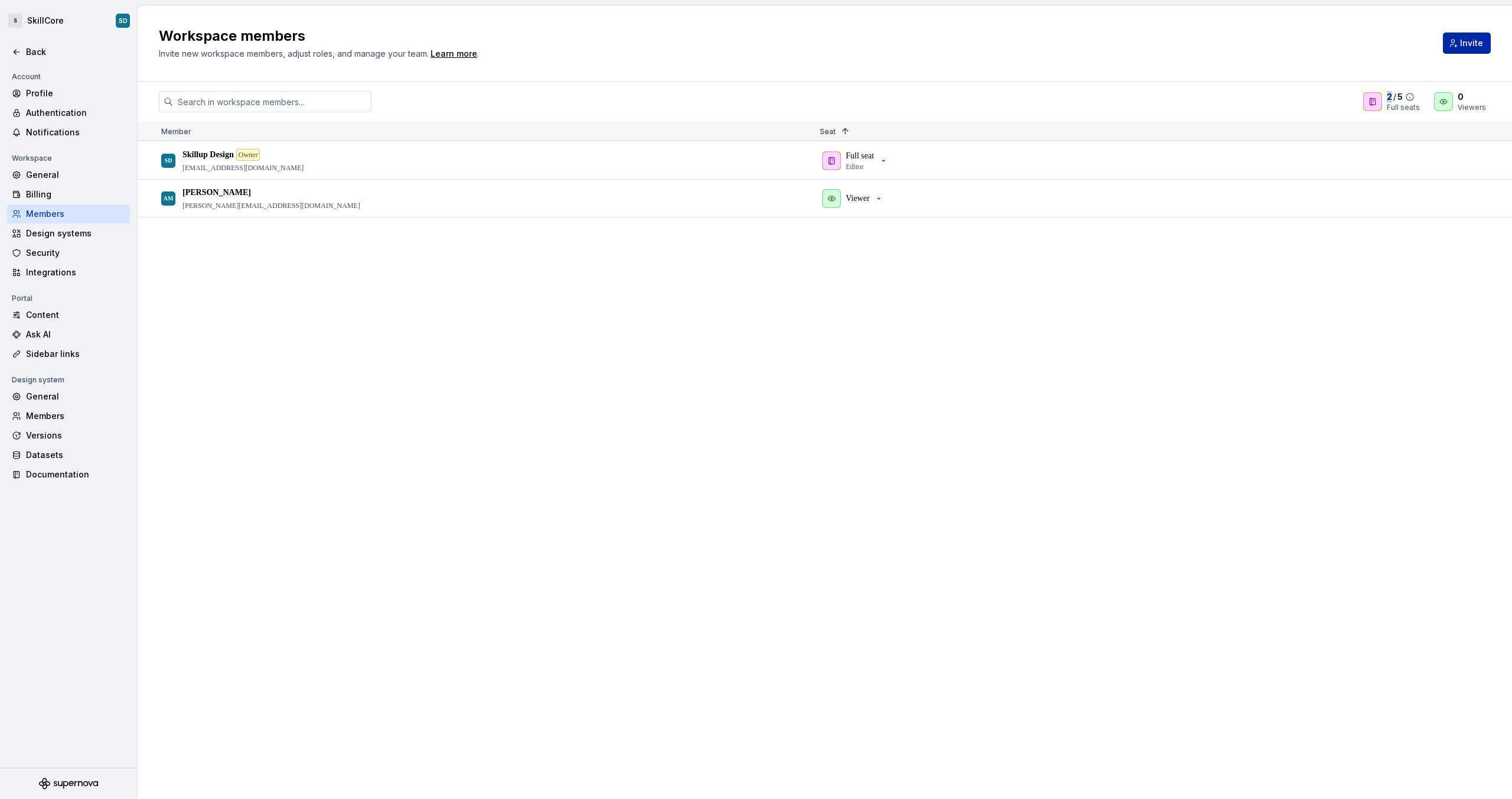
click at [1368, 100] on div at bounding box center [1372, 102] width 19 height 19
click at [1476, 46] on span "Invite" at bounding box center [1471, 43] width 23 height 12
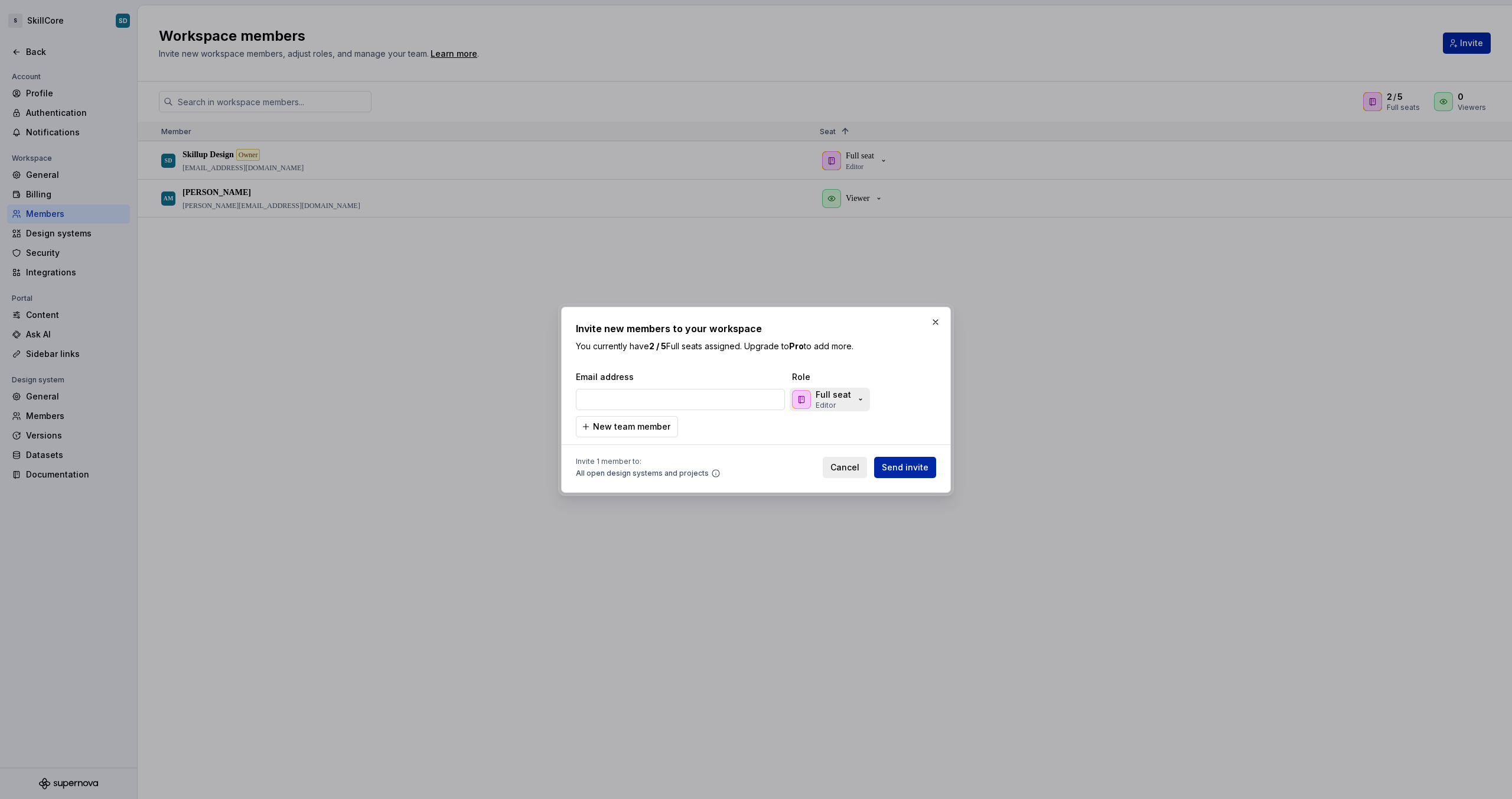
click at [856, 395] on icon "button" at bounding box center [860, 399] width 9 height 9
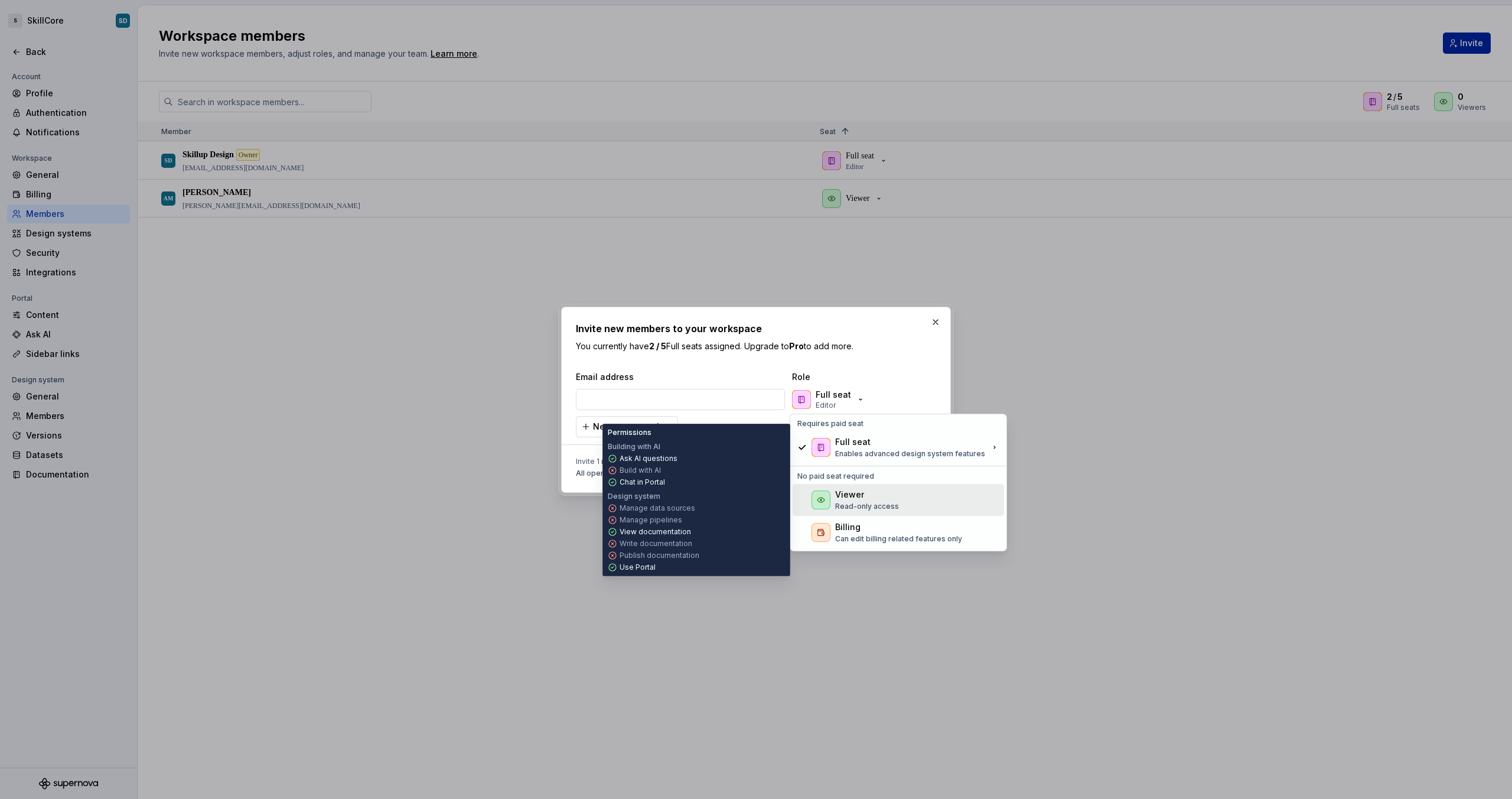
click at [846, 499] on div "Viewer" at bounding box center [849, 494] width 29 height 12
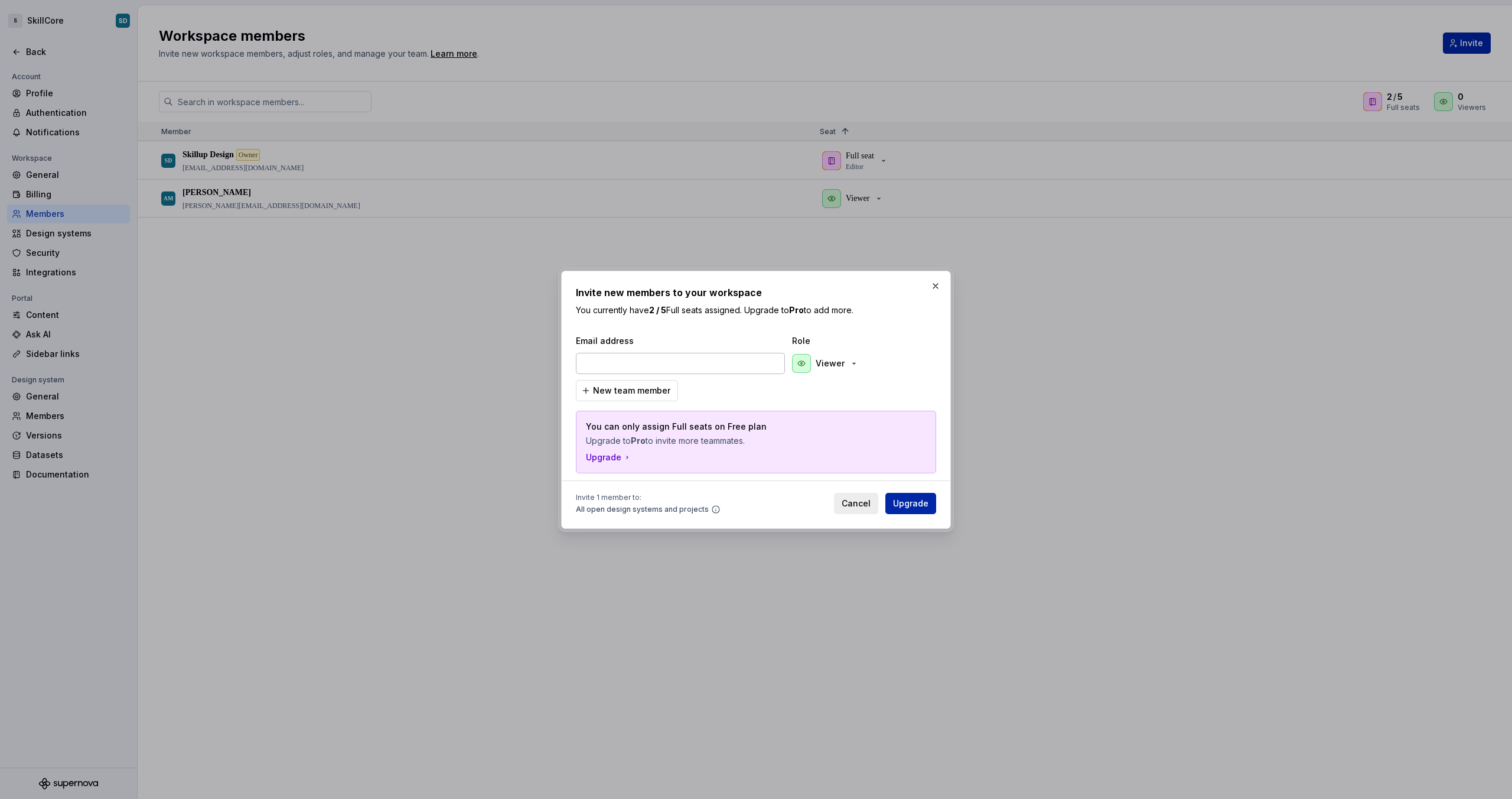
click at [748, 362] on input "email" at bounding box center [680, 363] width 209 height 21
click at [838, 363] on p "Viewer" at bounding box center [830, 363] width 29 height 12
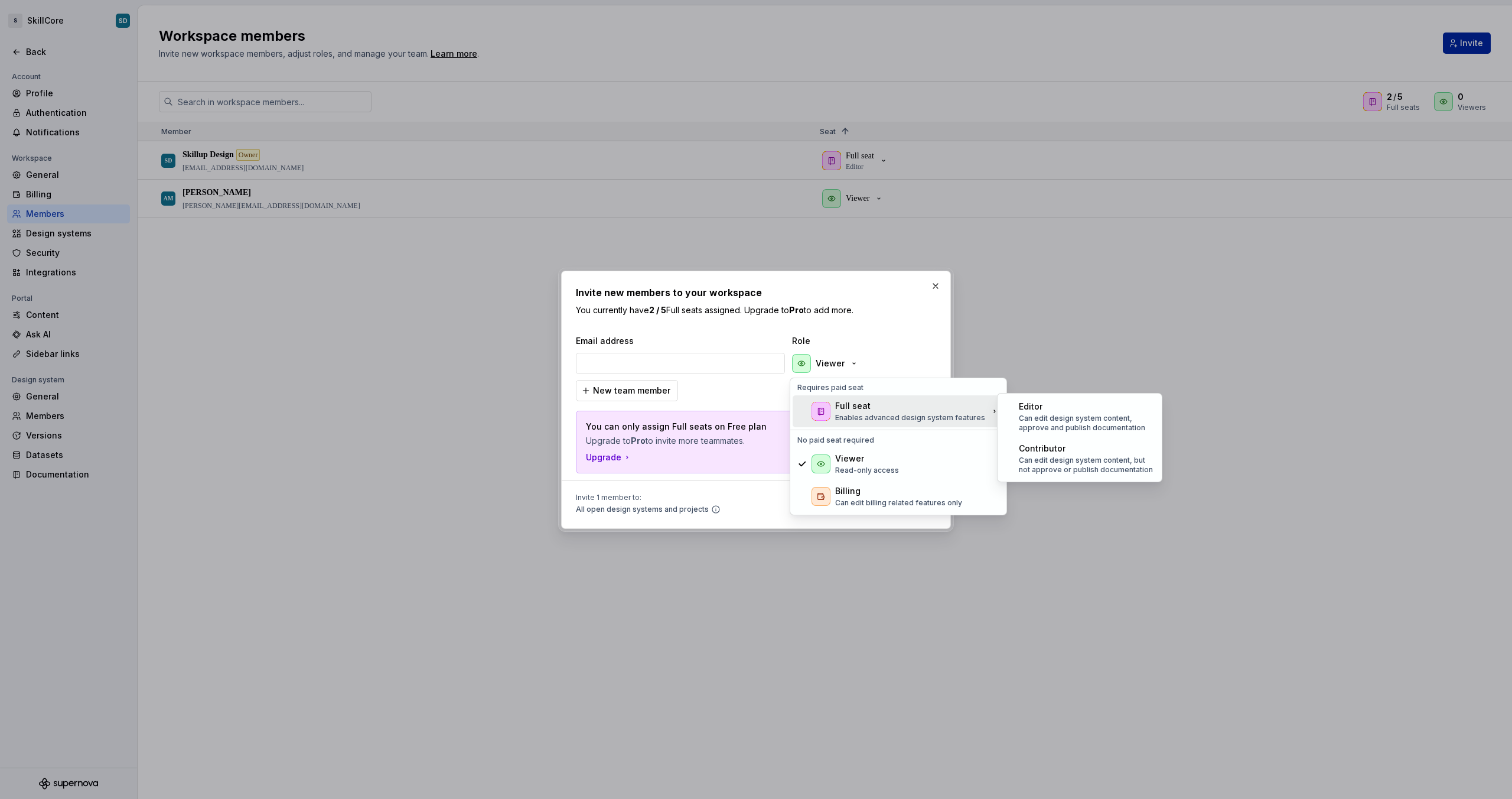
click at [846, 400] on div "Full seat" at bounding box center [852, 405] width 36 height 12
click at [851, 404] on div "Full seat" at bounding box center [852, 405] width 36 height 12
click at [1033, 443] on div "Contributor" at bounding box center [1042, 448] width 46 height 12
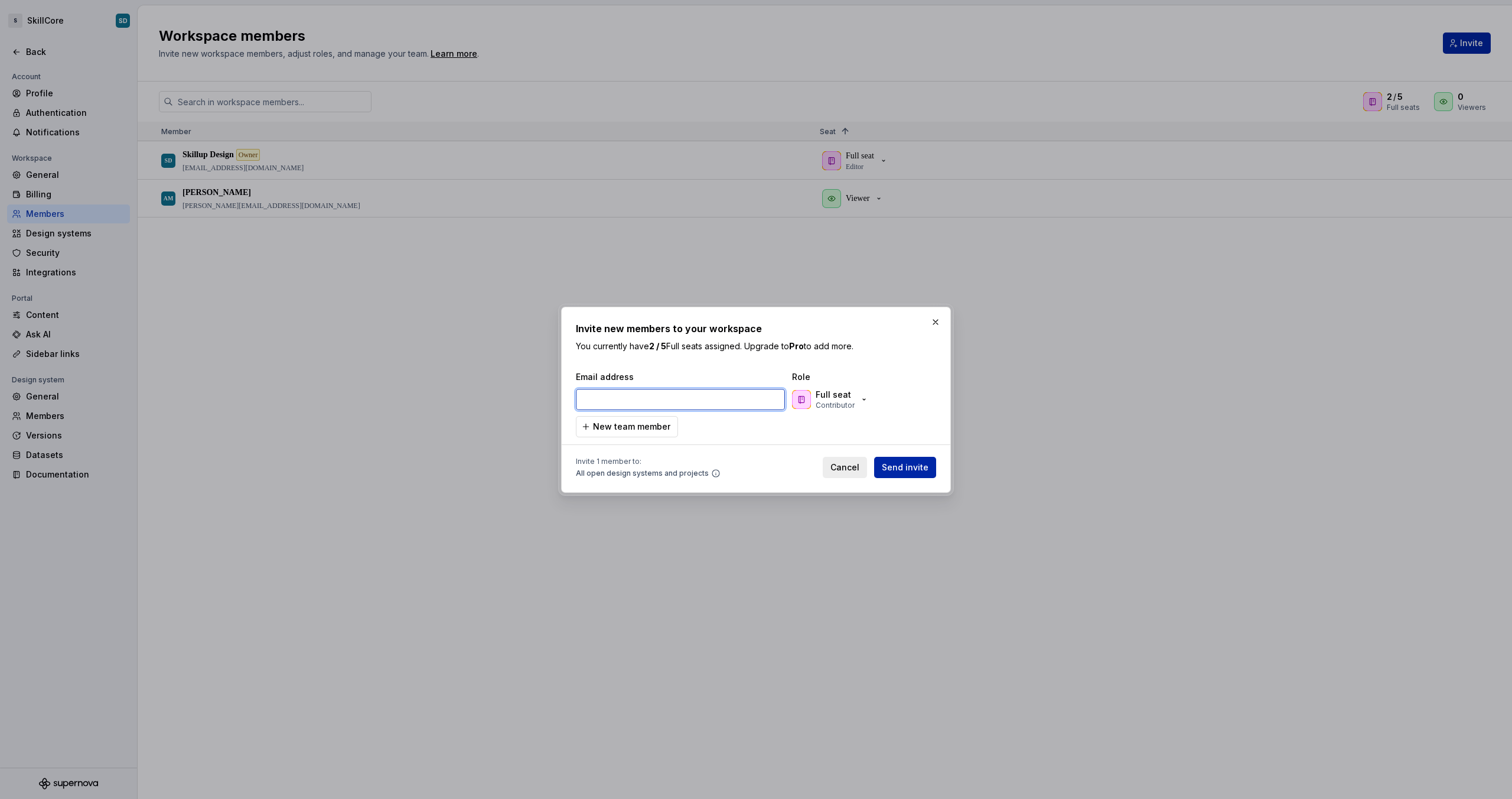
click at [730, 405] on input "email" at bounding box center [680, 399] width 209 height 21
paste input "[PERSON_NAME][EMAIL_ADDRESS][DOMAIN_NAME]"
type input "[PERSON_NAME][EMAIL_ADDRESS][DOMAIN_NAME]"
click at [916, 463] on span "Send invite" at bounding box center [905, 467] width 46 height 12
